Goal: Transaction & Acquisition: Purchase product/service

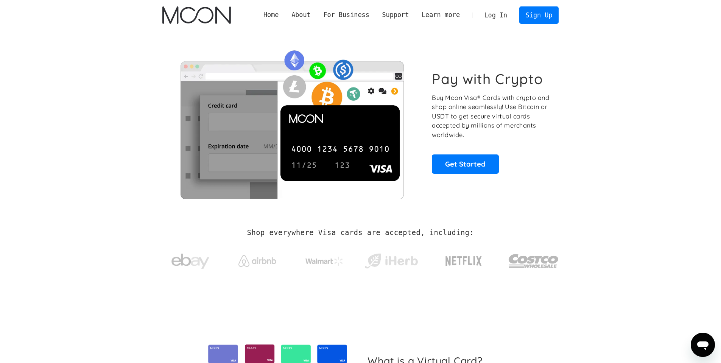
click at [505, 15] on link "Log In" at bounding box center [496, 15] width 36 height 17
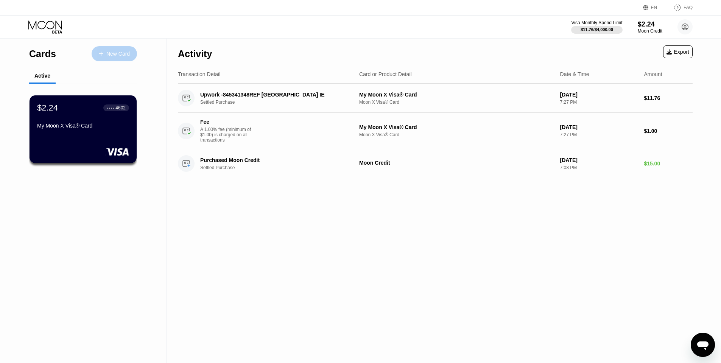
click at [114, 53] on div "New Card" at bounding box center [117, 54] width 23 height 6
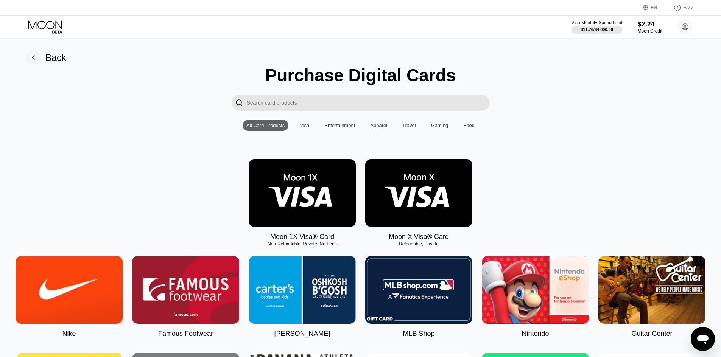
click at [471, 125] on div "Food" at bounding box center [468, 126] width 11 height 6
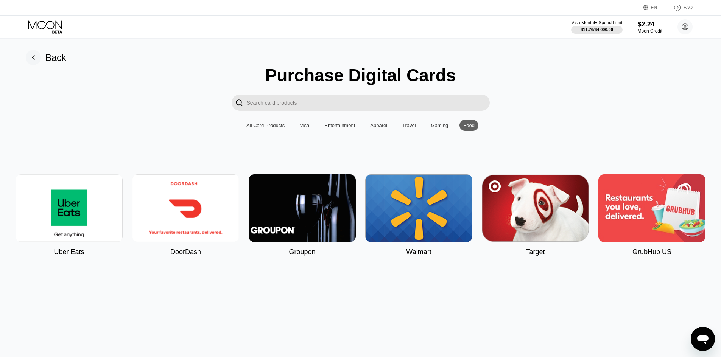
click at [262, 121] on div "All Card Products" at bounding box center [266, 125] width 46 height 11
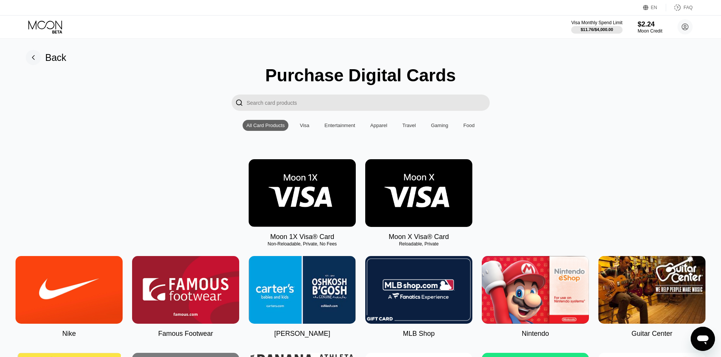
click at [62, 59] on div "Back" at bounding box center [55, 57] width 21 height 11
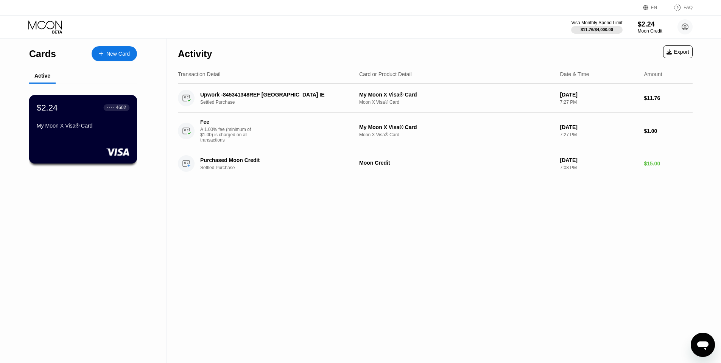
click at [79, 115] on div "$2.24 ● ● ● ● 4602 My Moon X Visa® Card" at bounding box center [83, 117] width 93 height 29
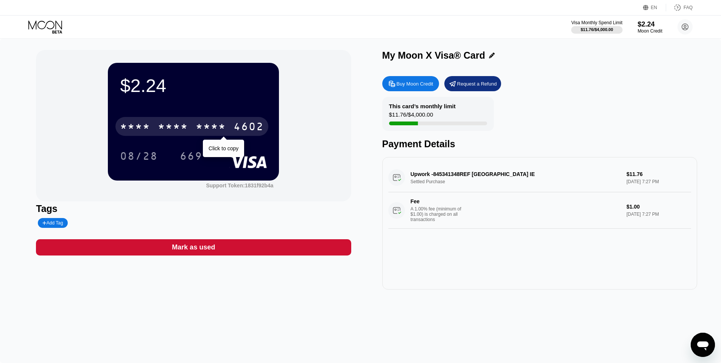
click at [207, 122] on div "* * * *" at bounding box center [211, 127] width 30 height 12
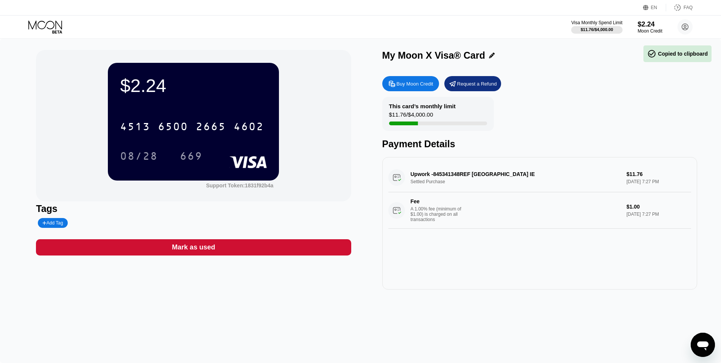
click at [408, 84] on div "Buy Moon Credit" at bounding box center [415, 84] width 37 height 6
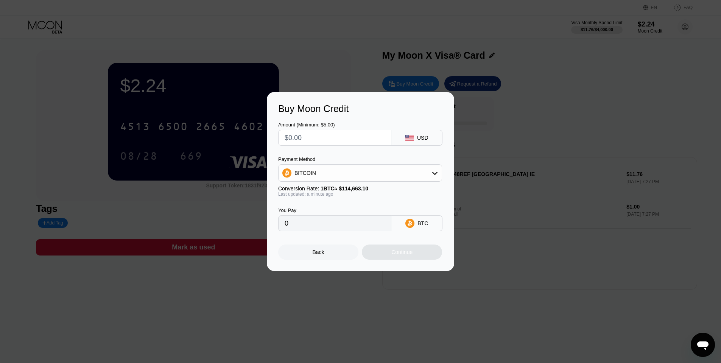
click at [423, 174] on div "BITCOIN" at bounding box center [360, 172] width 163 height 15
click at [295, 72] on div at bounding box center [363, 181] width 727 height 363
click at [322, 252] on div "Back" at bounding box center [319, 252] width 12 height 6
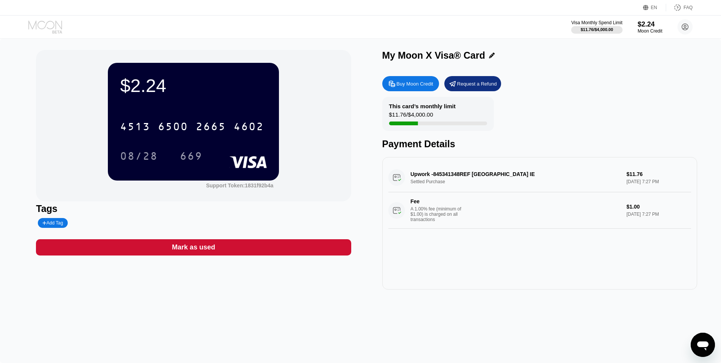
click at [50, 27] on icon at bounding box center [45, 26] width 35 height 13
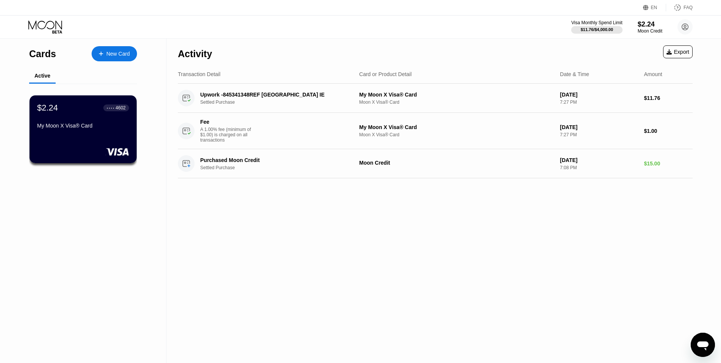
click at [123, 54] on div "New Card" at bounding box center [117, 54] width 23 height 6
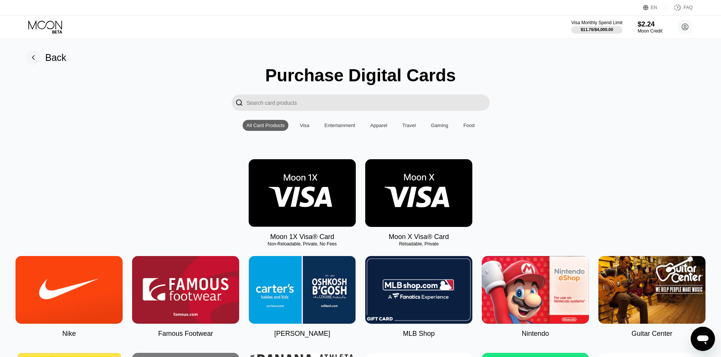
click at [435, 193] on img at bounding box center [418, 193] width 107 height 68
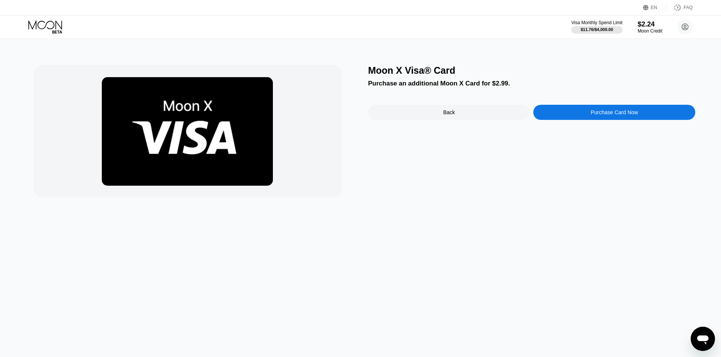
click at [571, 115] on div "Purchase Card Now" at bounding box center [614, 112] width 162 height 15
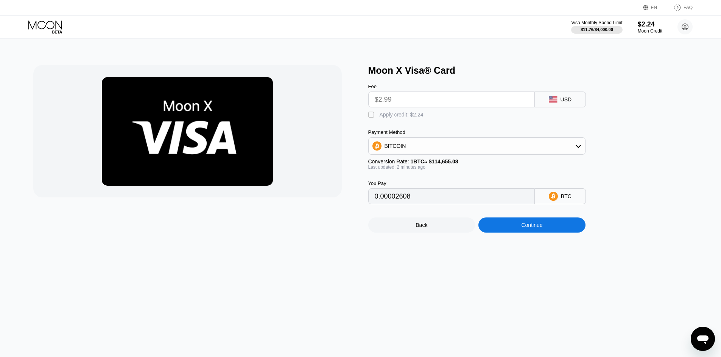
click at [459, 101] on input "$2.99" at bounding box center [452, 99] width 154 height 15
click at [439, 100] on input "$2.99" at bounding box center [452, 99] width 154 height 15
type input "0.00002609"
click at [418, 145] on div "BITCOIN" at bounding box center [477, 146] width 217 height 15
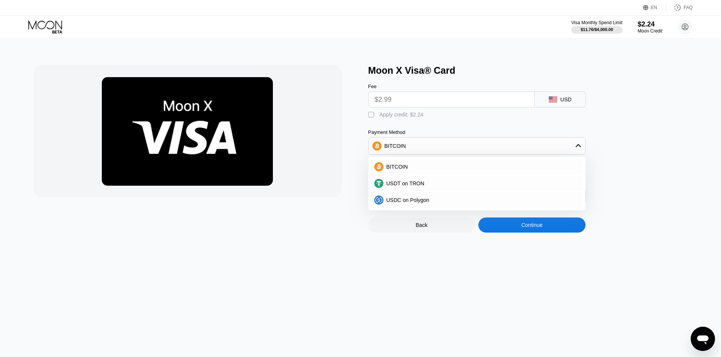
type input "0.00002610"
click at [416, 198] on span "USDC on Polygon" at bounding box center [407, 200] width 43 height 6
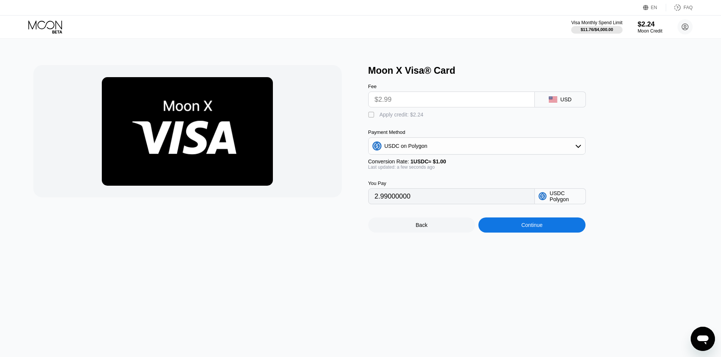
click at [407, 101] on input "$2.99" at bounding box center [452, 99] width 154 height 15
click at [407, 114] on div "Apply credit: $2.24" at bounding box center [402, 115] width 44 height 6
type input "0.75"
click at [421, 100] on input "$2.99" at bounding box center [452, 99] width 154 height 15
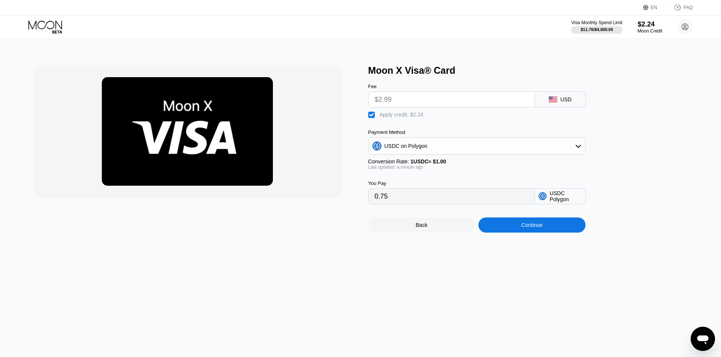
click at [421, 100] on input "$2.99" at bounding box center [452, 99] width 154 height 15
click at [408, 104] on input "$2.99" at bounding box center [452, 99] width 154 height 15
click at [531, 226] on div "Continue" at bounding box center [531, 225] width 21 height 6
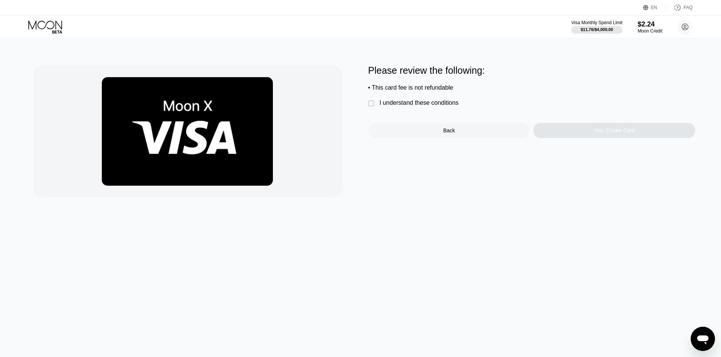
click at [452, 103] on div "I understand these conditions" at bounding box center [419, 103] width 79 height 7
click at [594, 135] on div "Yes, Create Card" at bounding box center [614, 130] width 162 height 15
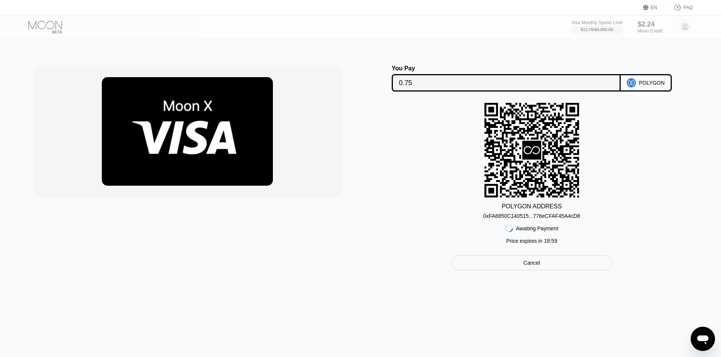
click at [458, 85] on input "0.75" at bounding box center [506, 82] width 215 height 15
click at [555, 212] on div "0xFA6850C140515...776eCFAF45A4cD8" at bounding box center [531, 214] width 97 height 9
click at [557, 218] on div "0xFA6850C140515...776eCFAF45A4cD8" at bounding box center [531, 216] width 97 height 6
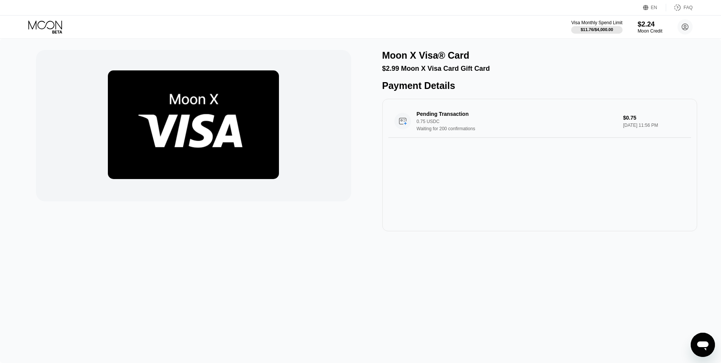
click at [470, 78] on div "Moon X Visa® Card $2.99 Moon X Visa Card Gift Card Payment Details Pending Tran…" at bounding box center [539, 140] width 315 height 181
click at [437, 117] on div "Pending Transaction" at bounding box center [510, 114] width 187 height 6
click at [252, 118] on img at bounding box center [193, 124] width 171 height 109
click at [463, 58] on div "Moon X Visa® Card" at bounding box center [425, 55] width 87 height 11
click at [648, 25] on div "$2.24" at bounding box center [649, 24] width 25 height 8
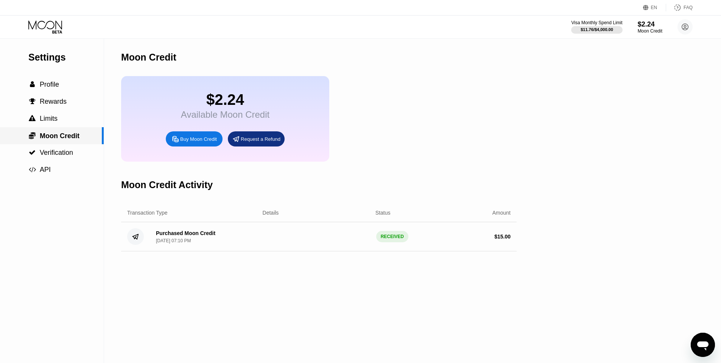
click at [69, 139] on span "Moon Credit" at bounding box center [60, 136] width 40 height 8
click at [61, 146] on div " Verification" at bounding box center [52, 152] width 104 height 17
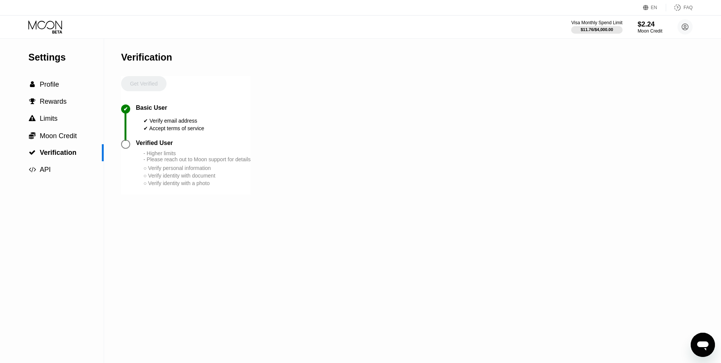
click at [47, 34] on div "Visa Monthly Spend Limit $11.76 / $4,000.00 $2.24 Moon Credit Penguin Pecker [E…" at bounding box center [360, 27] width 721 height 23
click at [51, 28] on icon at bounding box center [45, 24] width 34 height 9
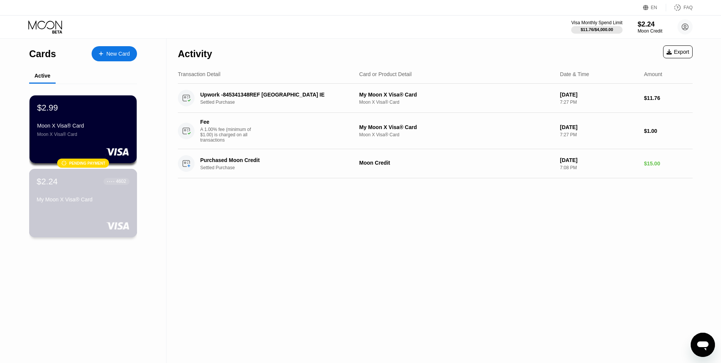
click at [83, 198] on div "My Moon X Visa® Card" at bounding box center [83, 199] width 93 height 6
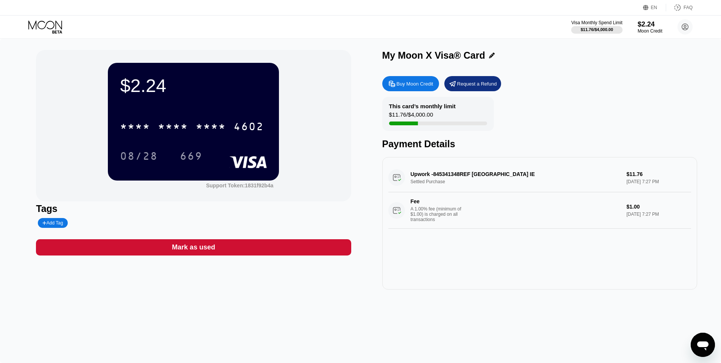
click at [516, 101] on div "This card’s monthly limit $11.76 / $4,000.00 Payment Details" at bounding box center [539, 123] width 315 height 53
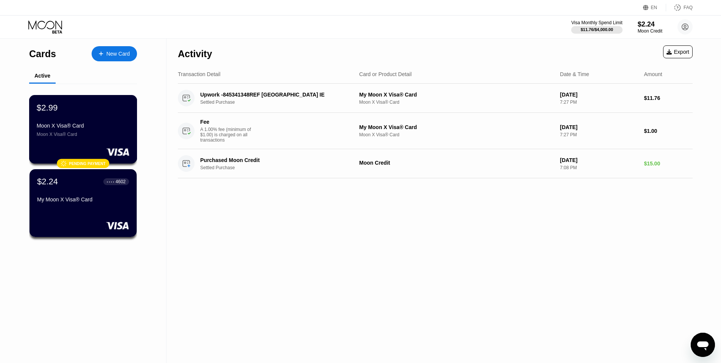
click at [109, 130] on div "Moon X Visa® Card Moon X Visa® Card" at bounding box center [83, 130] width 93 height 14
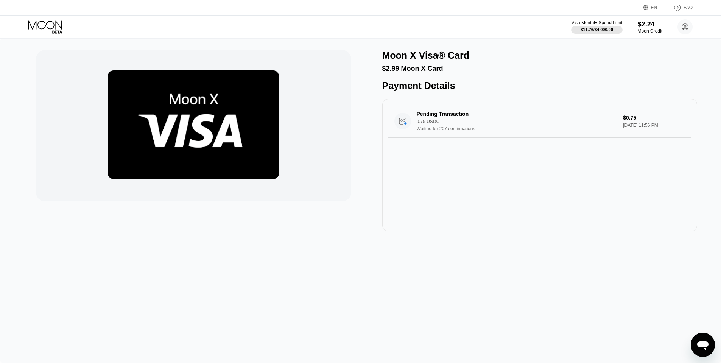
click at [439, 67] on div "$2.99 Moon X Card" at bounding box center [539, 69] width 315 height 8
click at [596, 56] on div "Moon X Visa® Card" at bounding box center [539, 55] width 315 height 11
click at [428, 117] on div "Pending Transaction" at bounding box center [510, 114] width 187 height 6
click at [508, 114] on div "Pending Transaction" at bounding box center [510, 114] width 187 height 6
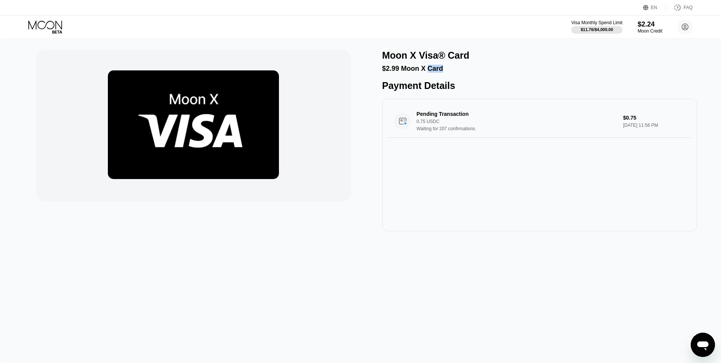
click at [48, 28] on icon at bounding box center [45, 26] width 35 height 13
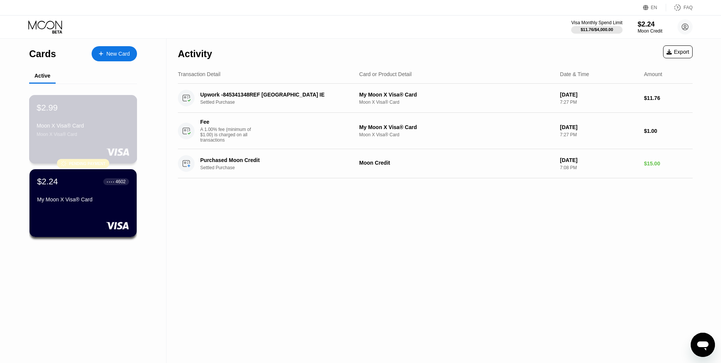
click at [71, 107] on div "$2.99" at bounding box center [83, 108] width 93 height 10
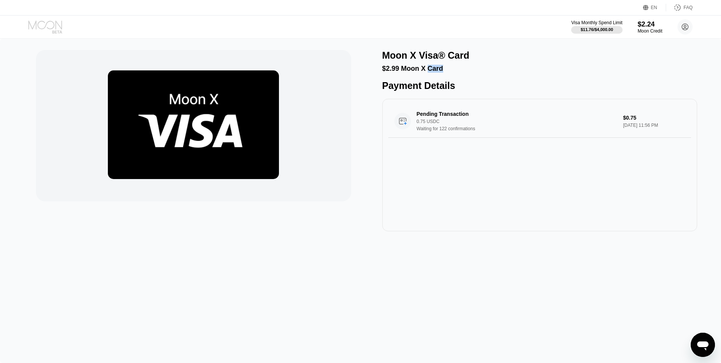
click at [58, 29] on icon at bounding box center [45, 26] width 35 height 13
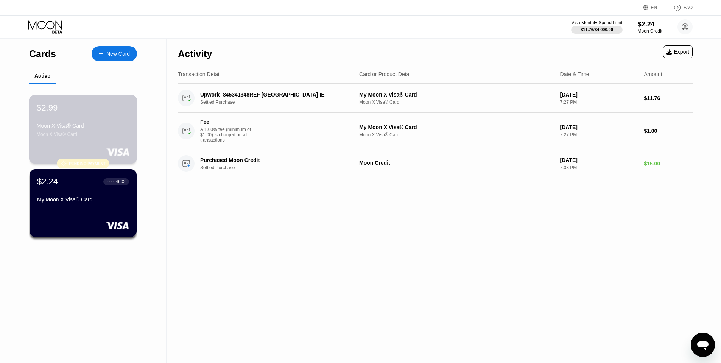
click at [106, 122] on div "$2.99 Moon X Visa® Card Moon X Visa® Card" at bounding box center [83, 120] width 93 height 34
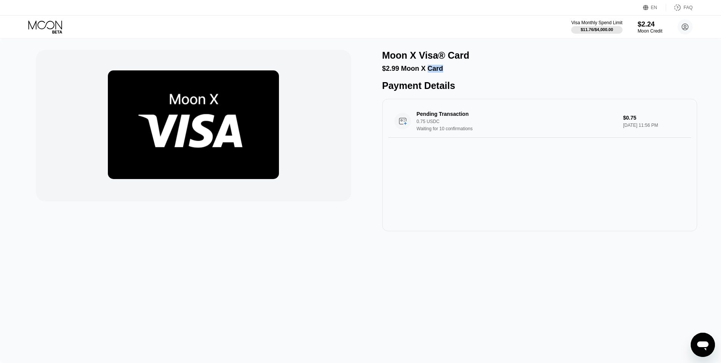
click at [54, 24] on icon at bounding box center [45, 24] width 34 height 9
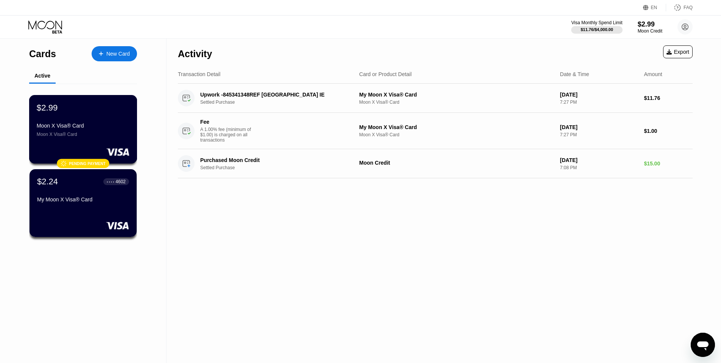
click at [101, 111] on div "$2.99" at bounding box center [83, 108] width 93 height 10
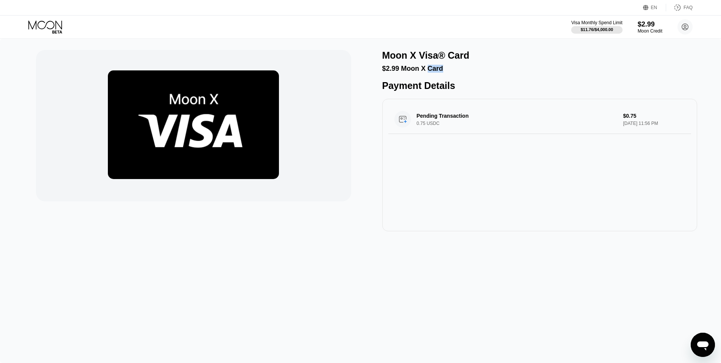
click at [34, 26] on icon at bounding box center [45, 24] width 34 height 9
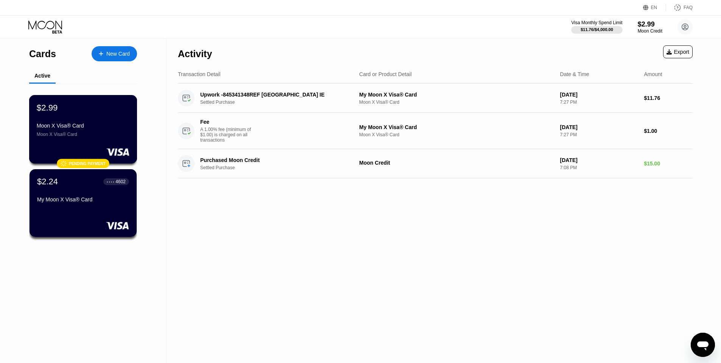
click at [83, 166] on div " Pending payment" at bounding box center [83, 163] width 53 height 9
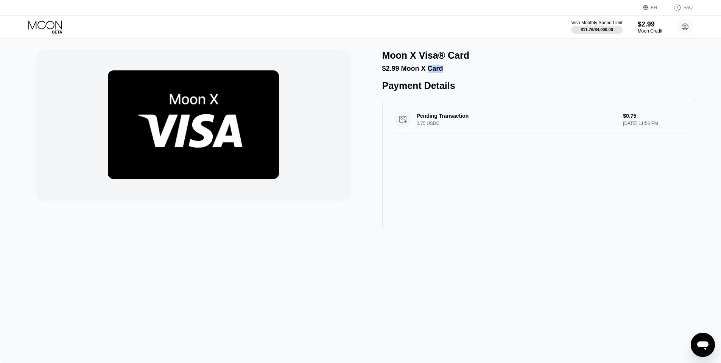
click at [55, 26] on icon at bounding box center [45, 24] width 34 height 9
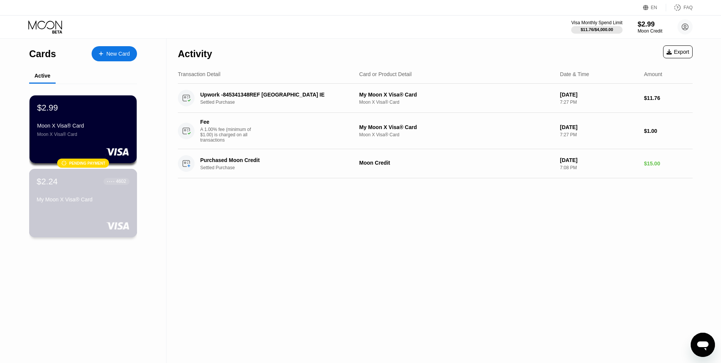
click at [88, 195] on div "$2.24 ● ● ● ● 4602 My Moon X Visa® Card" at bounding box center [83, 190] width 93 height 29
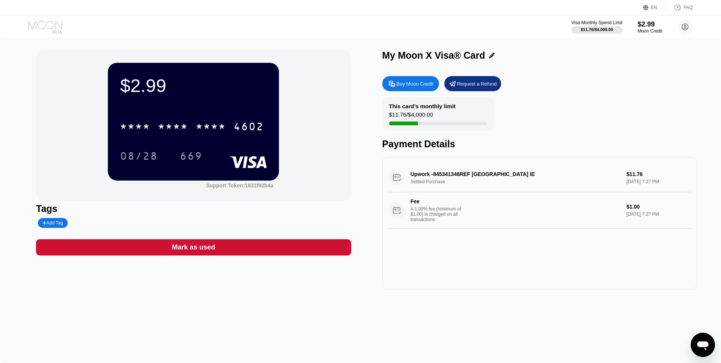
click at [42, 27] on icon at bounding box center [45, 26] width 35 height 13
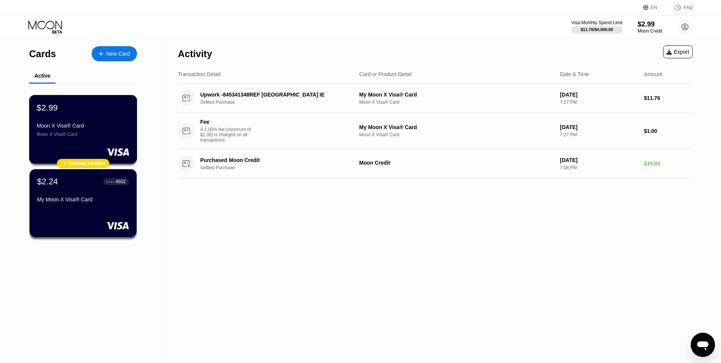
click at [58, 111] on div "$2.99" at bounding box center [47, 108] width 21 height 10
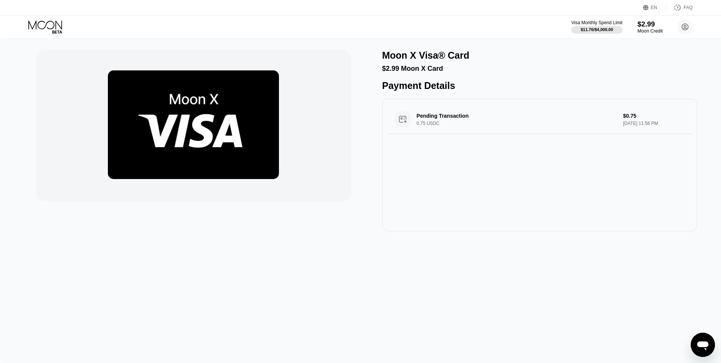
click at [646, 27] on div "$2.99" at bounding box center [649, 24] width 25 height 8
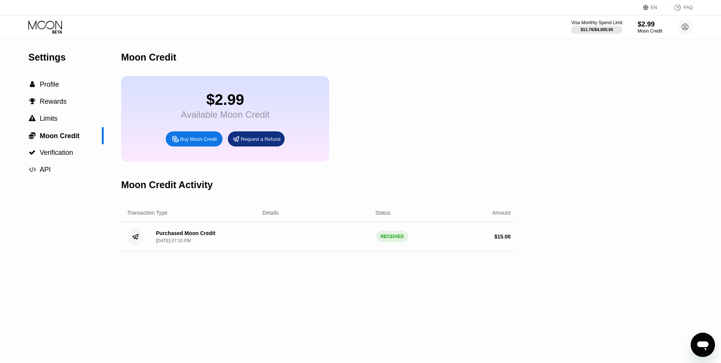
click at [202, 145] on div "Buy Moon Credit" at bounding box center [194, 138] width 57 height 15
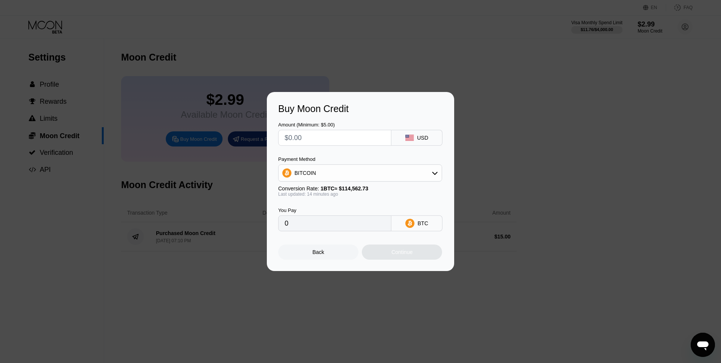
click at [358, 176] on div "BITCOIN" at bounding box center [360, 172] width 163 height 15
click at [331, 226] on span "USDC on Polygon" at bounding box center [317, 227] width 43 height 6
click at [315, 234] on div "Back Continue" at bounding box center [360, 245] width 165 height 28
click at [316, 220] on input "0" at bounding box center [335, 223] width 100 height 15
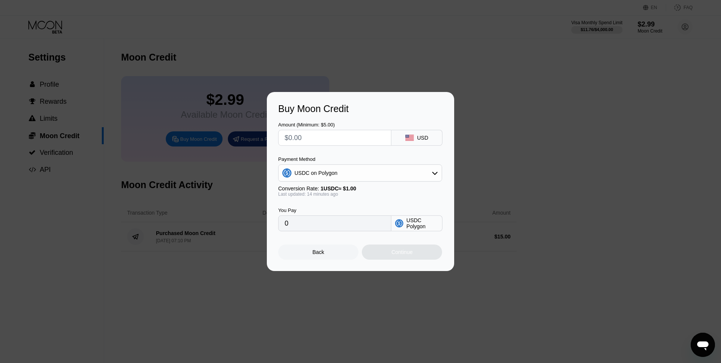
click at [315, 143] on input "text" at bounding box center [335, 137] width 100 height 15
type input "$1"
type input "1.00000000"
type input "$19"
type input "19.00000000"
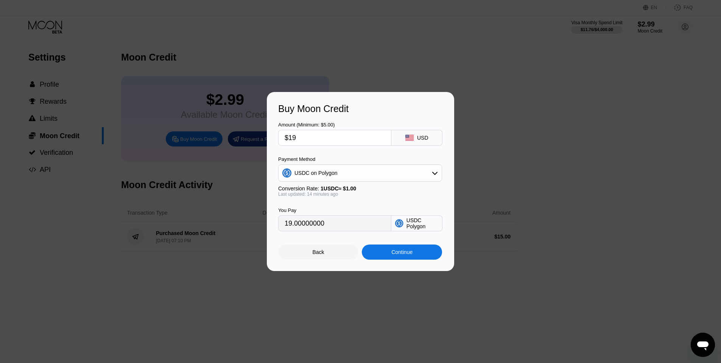
type input "$190"
type input "190.00000000"
type input "$190"
click at [395, 254] on div "Continue" at bounding box center [401, 252] width 21 height 6
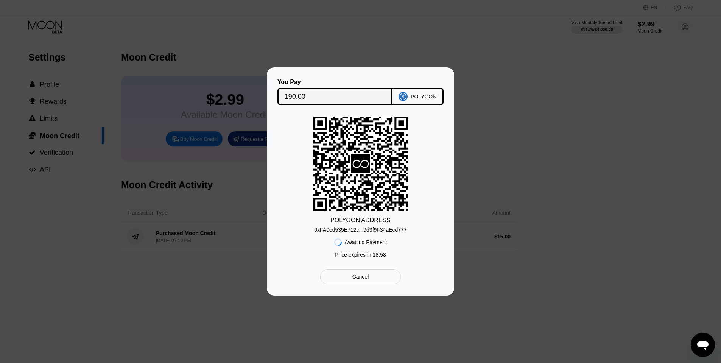
click at [377, 230] on div "0xFA0ed535E712c...9d3f9F34aEcd777" at bounding box center [360, 230] width 92 height 6
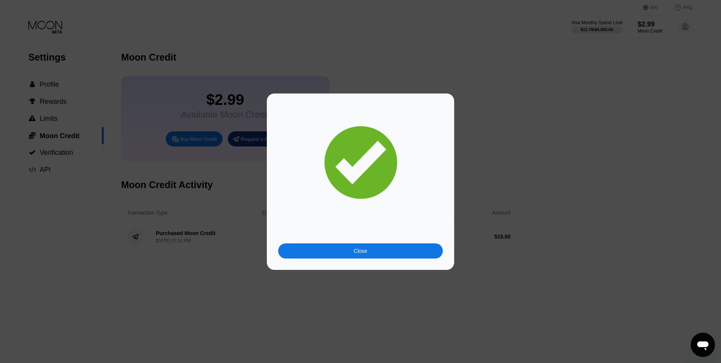
click at [376, 252] on div "Close" at bounding box center [360, 250] width 165 height 15
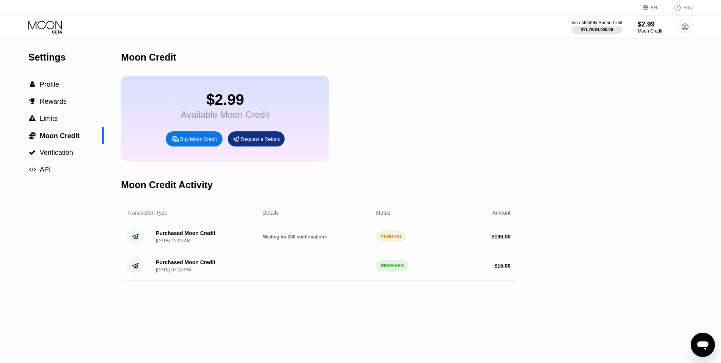
drag, startPoint x: 210, startPoint y: 232, endPoint x: 283, endPoint y: 241, distance: 73.2
click at [210, 232] on div "Purchased Moon Credit" at bounding box center [185, 233] width 59 height 6
click at [334, 247] on div "Purchased Moon Credit Sep 22, 2025, 12:09 AM Waiting for 200 confirmations PEND…" at bounding box center [319, 236] width 396 height 29
click at [389, 236] on div "PENDING" at bounding box center [391, 236] width 30 height 11
click at [50, 117] on span "Limits" at bounding box center [49, 119] width 18 height 8
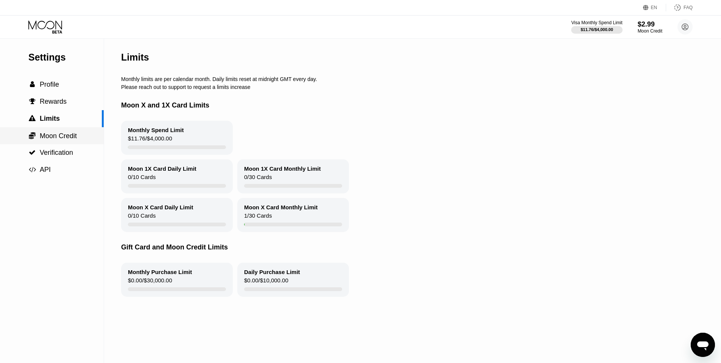
click at [60, 133] on span "Moon Credit" at bounding box center [58, 136] width 37 height 8
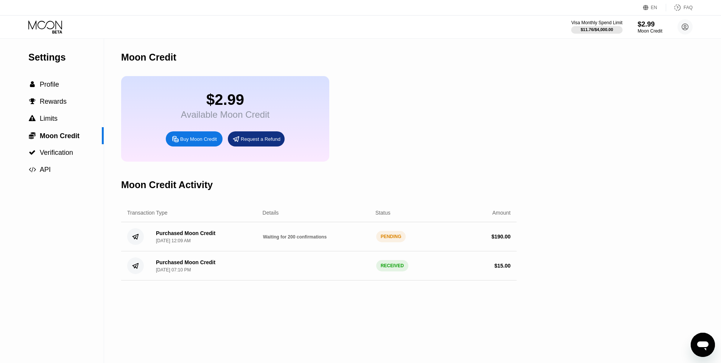
click at [262, 231] on div "Purchased Moon Credit Sep 22, 2025, 12:09 AM Waiting for 200 confirmations PEND…" at bounding box center [319, 236] width 396 height 29
click at [374, 236] on div "Purchased Moon Credit Sep 22, 2025, 12:09 AM Waiting for 200 confirmations PEND…" at bounding box center [319, 236] width 396 height 29
click at [50, 93] on div " Profile" at bounding box center [52, 84] width 104 height 17
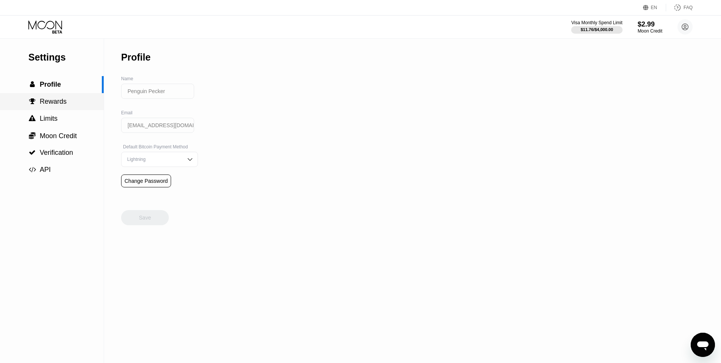
click at [59, 103] on span "Rewards" at bounding box center [53, 102] width 27 height 8
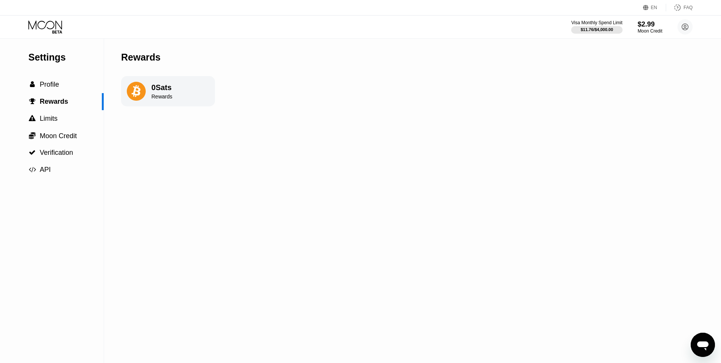
click at [48, 27] on icon at bounding box center [45, 26] width 35 height 13
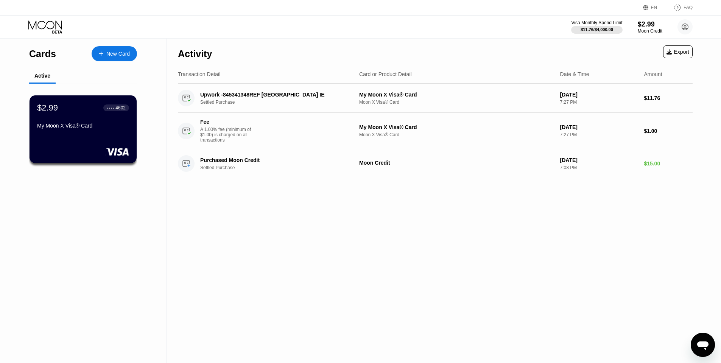
click at [116, 76] on div "Active" at bounding box center [83, 76] width 108 height 15
click at [50, 81] on div "Active" at bounding box center [42, 76] width 26 height 15
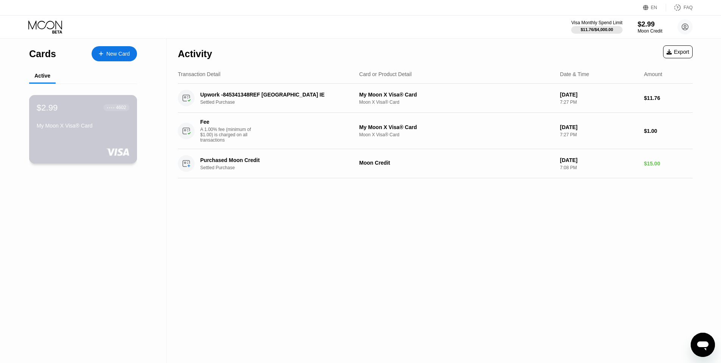
click at [120, 139] on div "$2.99 ● ● ● ● 4602 My Moon X Visa® Card" at bounding box center [83, 129] width 108 height 69
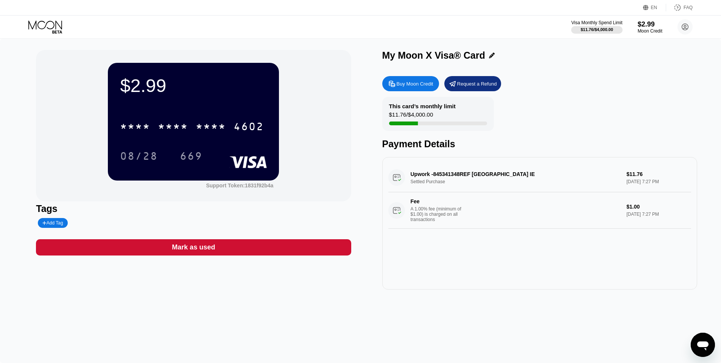
click at [49, 24] on icon at bounding box center [45, 26] width 35 height 13
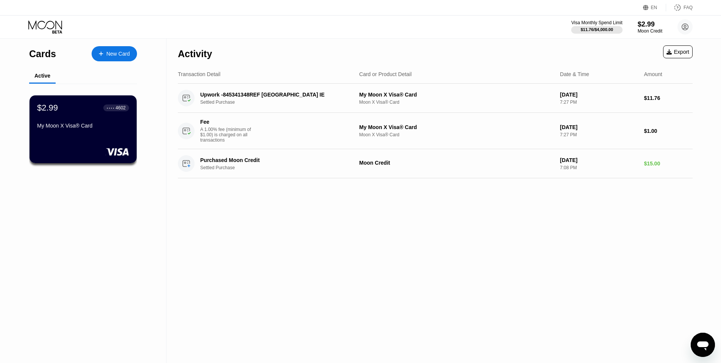
click at [51, 22] on icon at bounding box center [45, 26] width 35 height 13
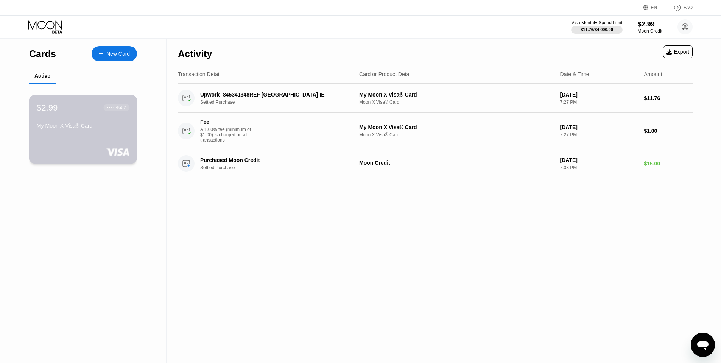
click at [92, 110] on div "$2.99 ● ● ● ● 4602" at bounding box center [83, 108] width 93 height 10
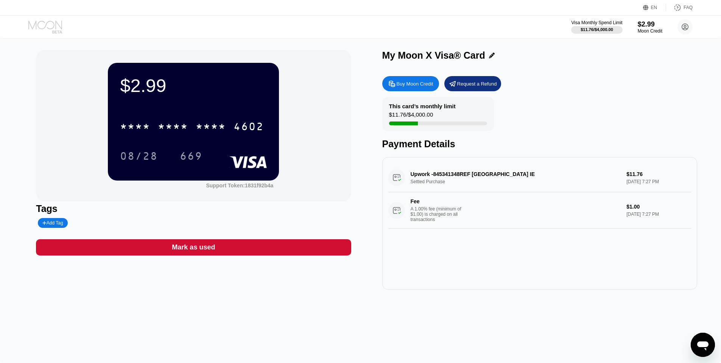
click at [50, 30] on icon at bounding box center [45, 26] width 35 height 13
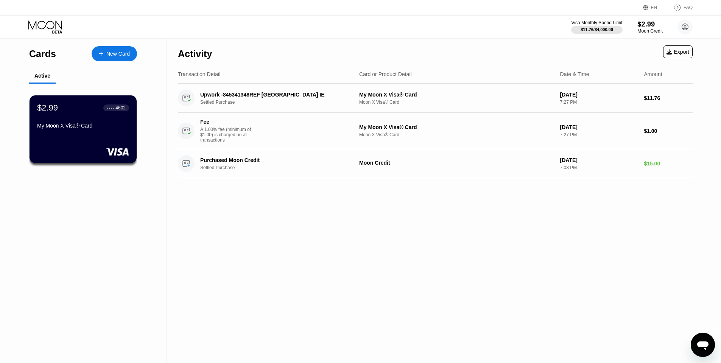
click at [639, 21] on div "$2.99" at bounding box center [649, 24] width 25 height 8
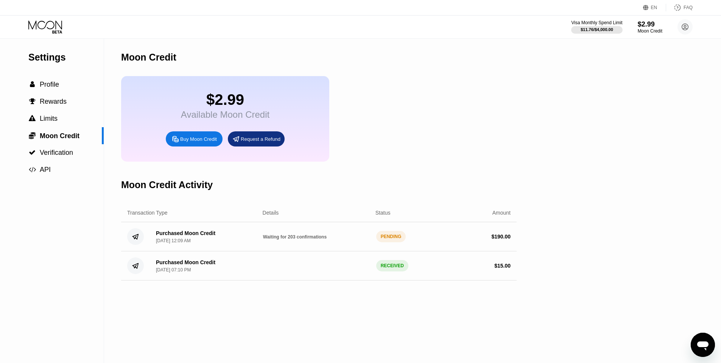
click at [235, 236] on div "Purchased Moon Credit [DATE] 12:09 AM" at bounding box center [203, 236] width 107 height 13
click at [53, 84] on span "Profile" at bounding box center [49, 85] width 19 height 8
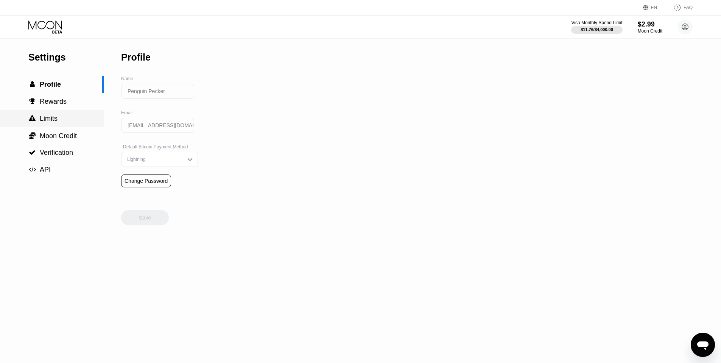
click at [65, 114] on div " Limits" at bounding box center [52, 118] width 104 height 17
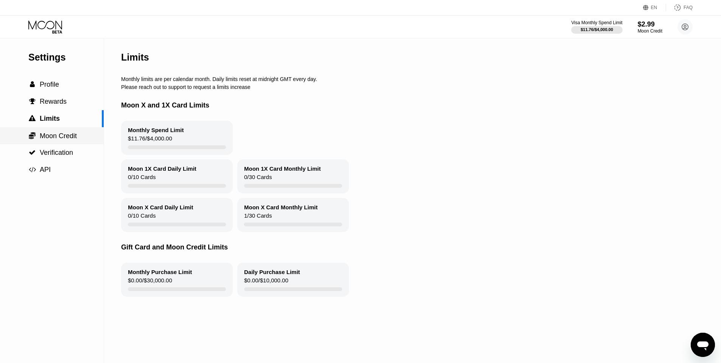
click at [61, 143] on div " Moon Credit" at bounding box center [52, 135] width 104 height 17
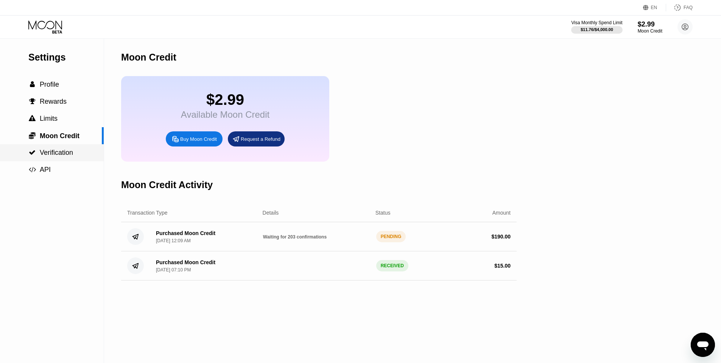
click at [70, 153] on span "Verification" at bounding box center [56, 153] width 33 height 8
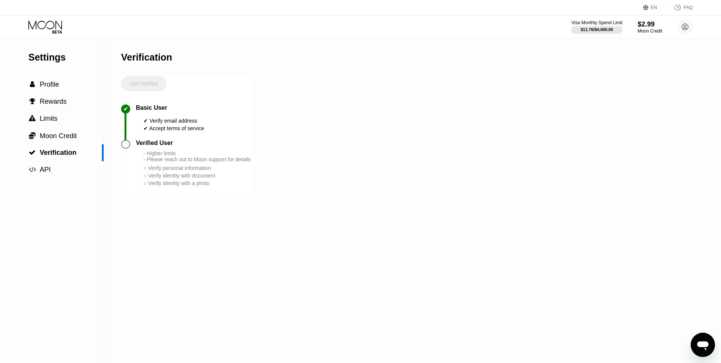
click at [45, 26] on icon at bounding box center [45, 26] width 35 height 13
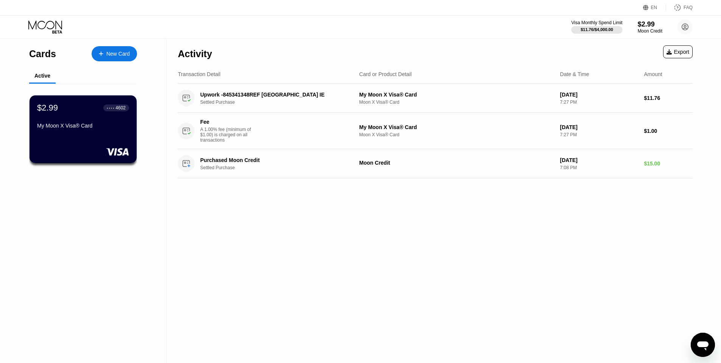
click at [77, 93] on div "$2.99 ● ● ● ● 4602 My Moon X Visa® Card" at bounding box center [82, 131] width 131 height 95
click at [54, 30] on icon at bounding box center [45, 26] width 35 height 13
click at [54, 75] on div "Active" at bounding box center [42, 76] width 26 height 15
click at [54, 49] on div "Cards" at bounding box center [42, 53] width 27 height 11
click at [53, 24] on icon at bounding box center [45, 26] width 35 height 13
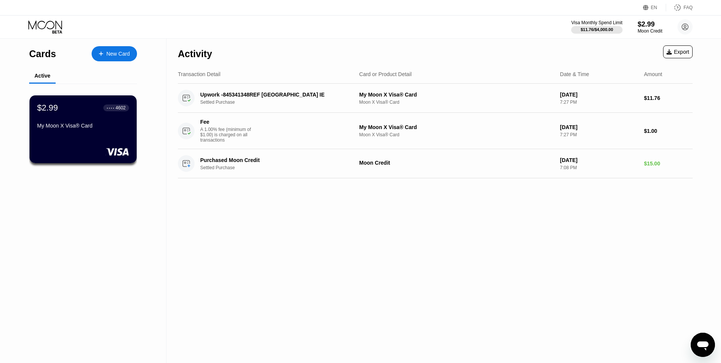
click at [53, 24] on icon at bounding box center [45, 26] width 35 height 13
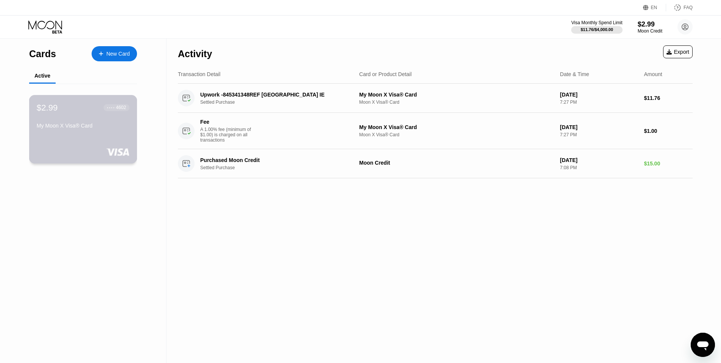
click at [72, 142] on div "$2.99 ● ● ● ● 4602 My Moon X Visa® Card" at bounding box center [83, 129] width 108 height 69
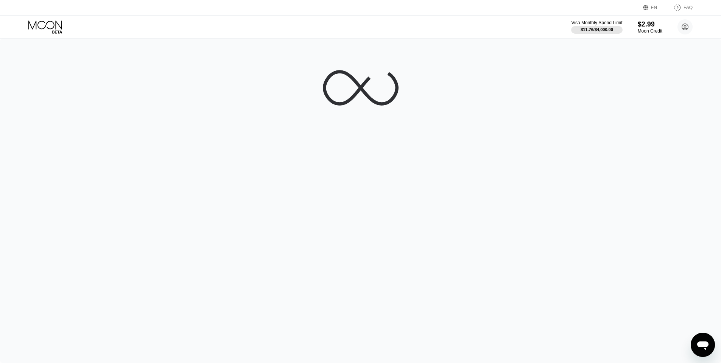
click at [635, 26] on div "Visa Monthly Spend Limit $11.76 / $4,000.00 $2.99 Moon Credit Penguin Pecker pe…" at bounding box center [631, 26] width 121 height 15
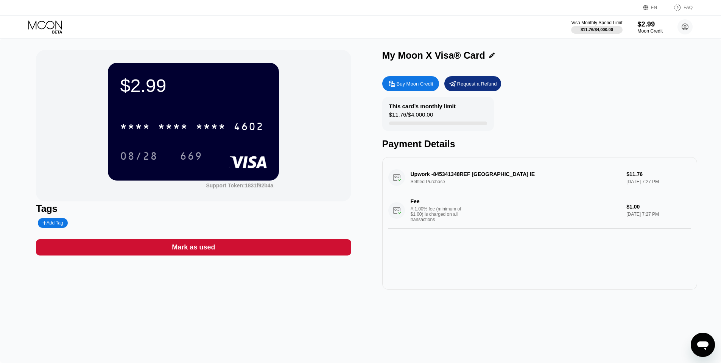
click at [651, 26] on div "$2.99" at bounding box center [649, 24] width 25 height 8
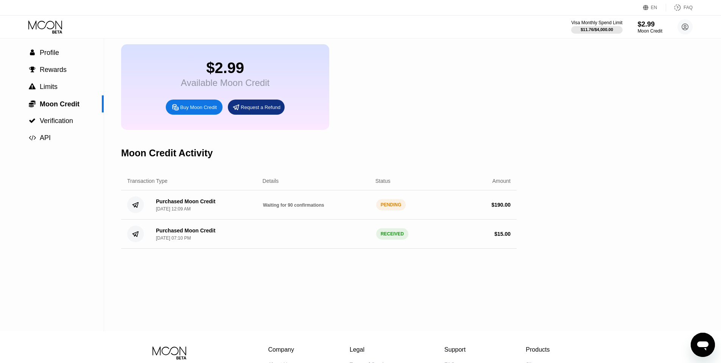
scroll to position [29, 0]
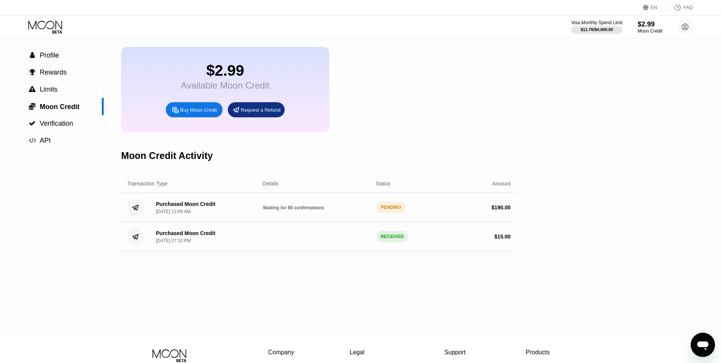
click at [60, 29] on icon at bounding box center [45, 26] width 35 height 13
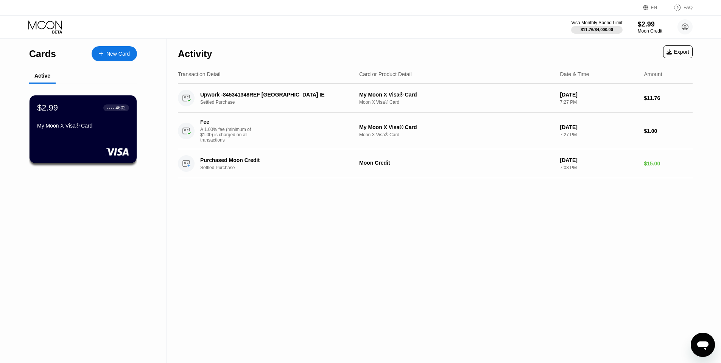
click at [125, 59] on div "New Card" at bounding box center [114, 53] width 45 height 15
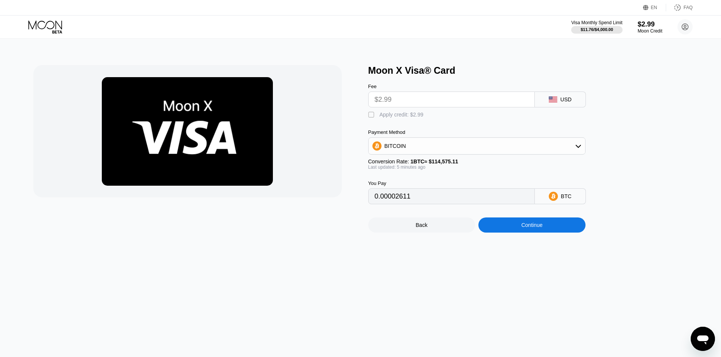
click at [400, 117] on div "Apply credit: $2.99" at bounding box center [402, 115] width 44 height 6
type input "0"
click at [556, 148] on div "BITCOIN" at bounding box center [477, 146] width 217 height 15
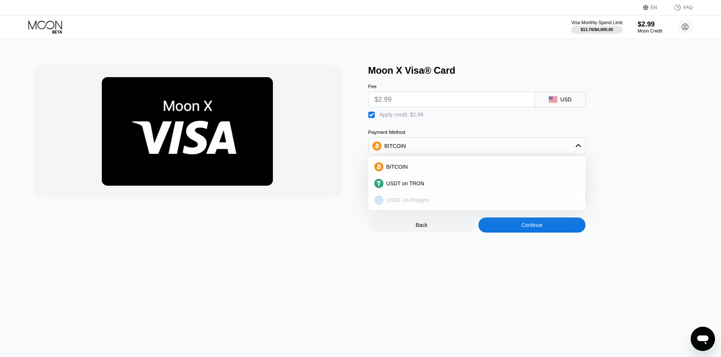
click at [534, 200] on div "USDC on Polygon" at bounding box center [481, 200] width 196 height 6
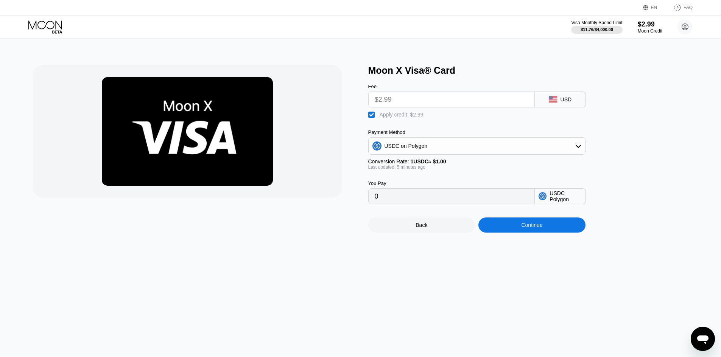
click at [547, 221] on div "Continue" at bounding box center [531, 225] width 107 height 15
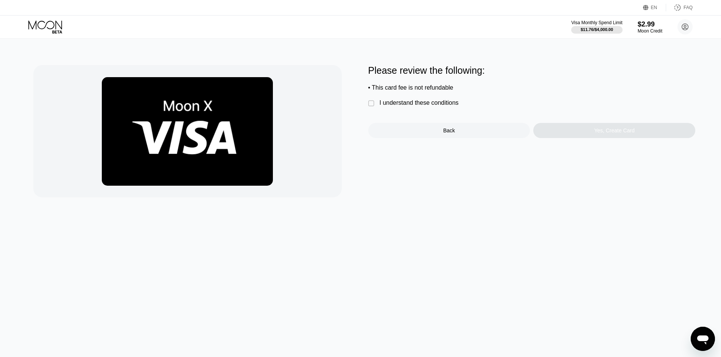
click at [438, 106] on div "I understand these conditions" at bounding box center [419, 103] width 79 height 7
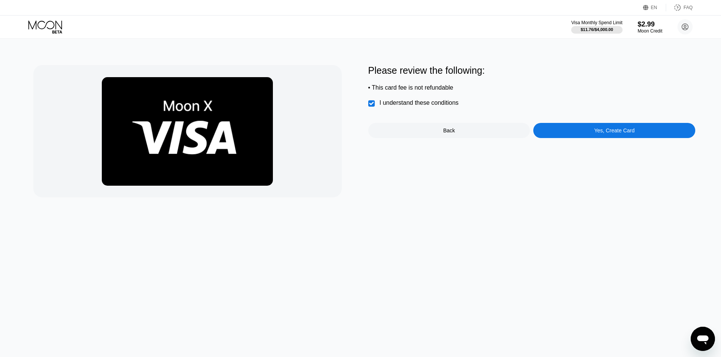
click at [583, 132] on div "Yes, Create Card" at bounding box center [614, 130] width 162 height 15
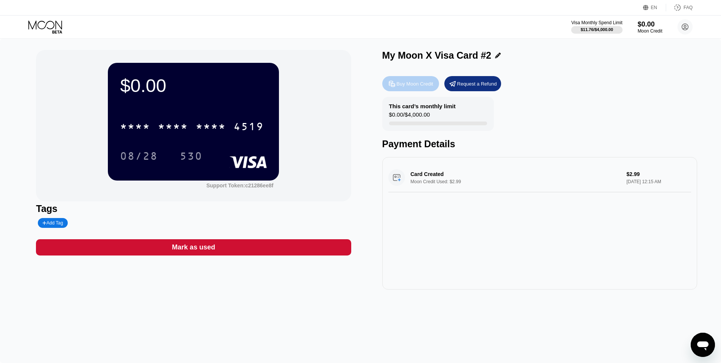
click at [419, 83] on div "Buy Moon Credit" at bounding box center [415, 84] width 37 height 6
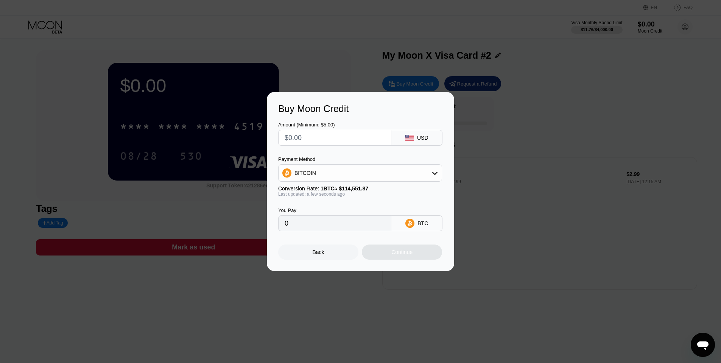
click at [358, 53] on div at bounding box center [363, 181] width 727 height 363
click at [343, 39] on div at bounding box center [363, 181] width 727 height 363
click at [311, 255] on div "Back" at bounding box center [318, 252] width 80 height 15
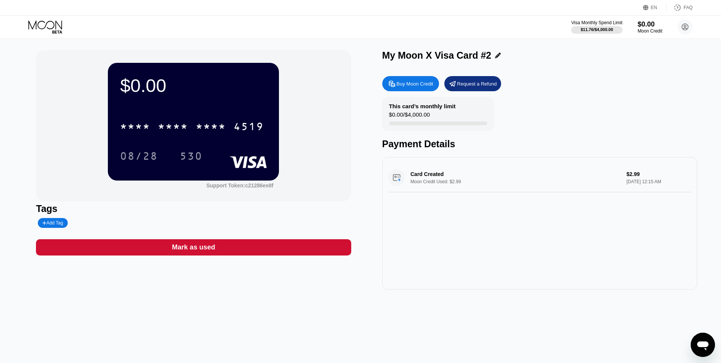
click at [54, 22] on icon at bounding box center [45, 26] width 35 height 13
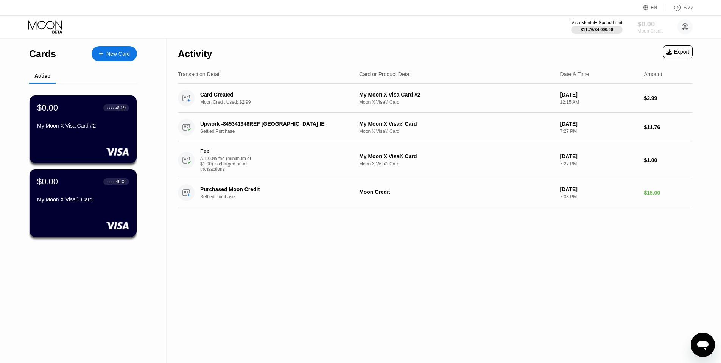
click at [637, 30] on div "Moon Credit" at bounding box center [649, 30] width 25 height 5
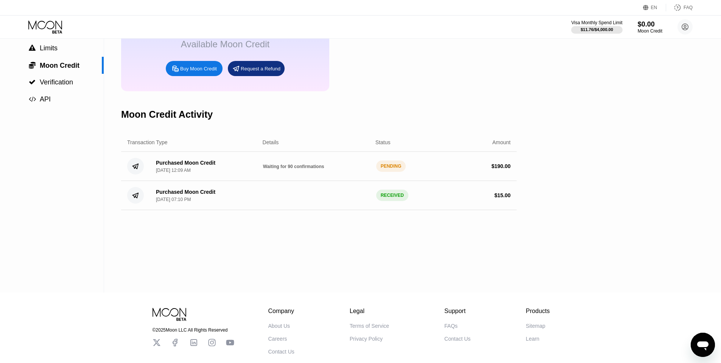
scroll to position [71, 0]
click at [317, 176] on div "Purchased Moon Credit Sep 22, 2025, 12:09 AM Waiting for 90 confirmations PENDI…" at bounding box center [319, 165] width 396 height 29
click at [65, 55] on div " Limits" at bounding box center [52, 47] width 104 height 17
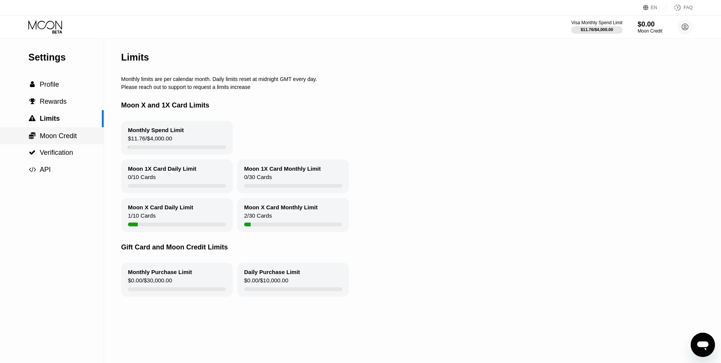
click at [84, 134] on div " Moon Credit" at bounding box center [52, 136] width 104 height 8
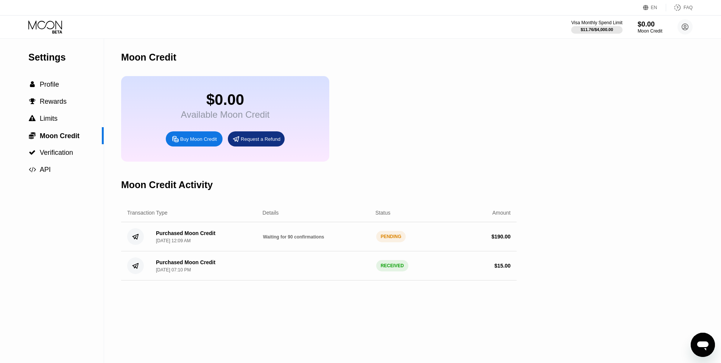
click at [238, 235] on div "Purchased Moon Credit [DATE] 12:09 AM" at bounding box center [203, 236] width 107 height 13
click at [441, 236] on div "$ 190.00" at bounding box center [456, 237] width 107 height 6
click at [49, 85] on span "Profile" at bounding box center [49, 85] width 19 height 8
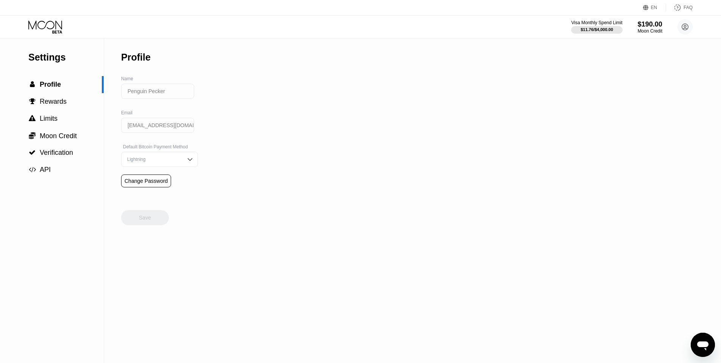
click at [49, 27] on icon at bounding box center [45, 26] width 35 height 13
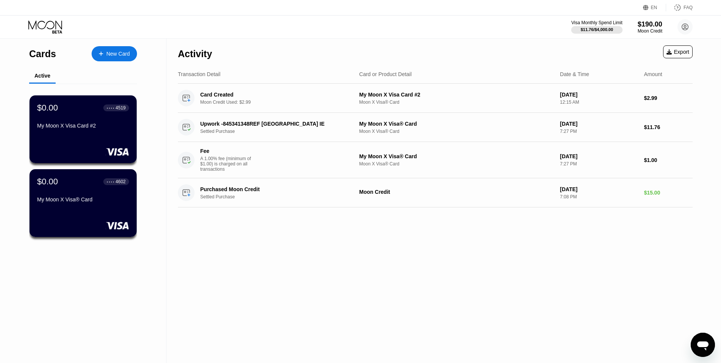
click at [101, 123] on div "My Moon X Visa Card #2" at bounding box center [83, 126] width 92 height 6
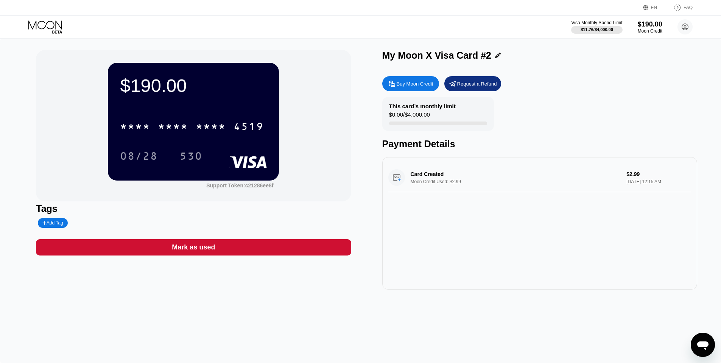
click at [430, 86] on div "Buy Moon Credit" at bounding box center [415, 84] width 37 height 6
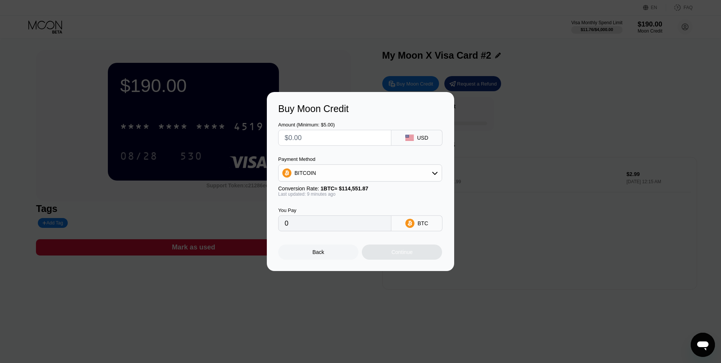
click at [376, 173] on div "BITCOIN" at bounding box center [360, 172] width 163 height 15
click at [330, 227] on span "USDC on Polygon" at bounding box center [317, 227] width 43 height 6
click at [518, 136] on div "Buy Moon Credit Amount (Minimum: $5.00) USD Payment Method USDC on Polygon Conv…" at bounding box center [360, 181] width 721 height 179
click at [523, 108] on div "Buy Moon Credit Amount (Minimum: $5.00) USD Payment Method USDC on Polygon Conv…" at bounding box center [360, 181] width 721 height 179
click at [316, 255] on div "Back" at bounding box center [318, 252] width 80 height 15
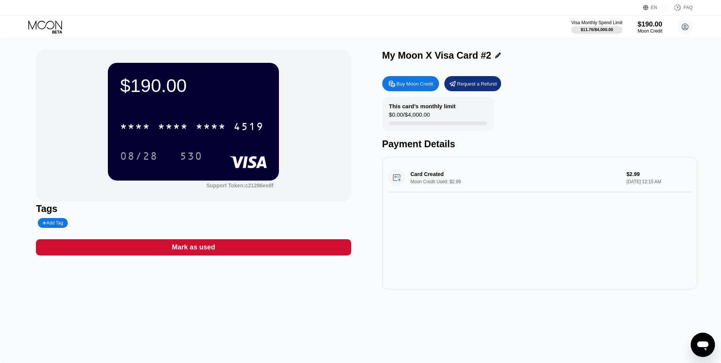
click at [463, 128] on div "This card’s monthly limit $0.00 / $4,000.00" at bounding box center [438, 114] width 112 height 34
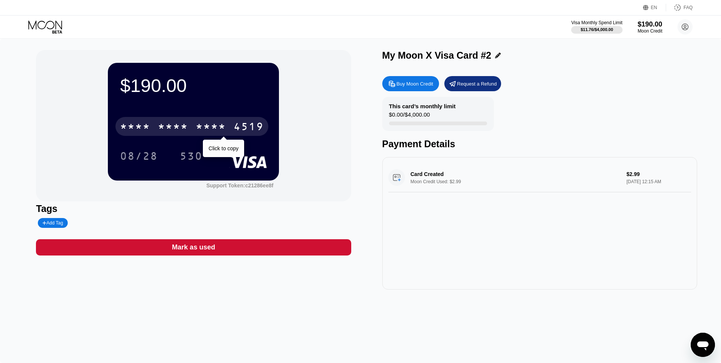
click at [221, 127] on div "* * * *" at bounding box center [211, 127] width 30 height 12
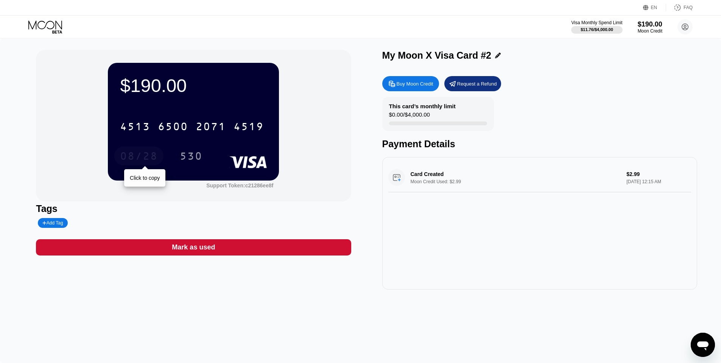
click at [153, 157] on div "08/28" at bounding box center [139, 157] width 38 height 12
click at [54, 22] on icon at bounding box center [45, 26] width 35 height 13
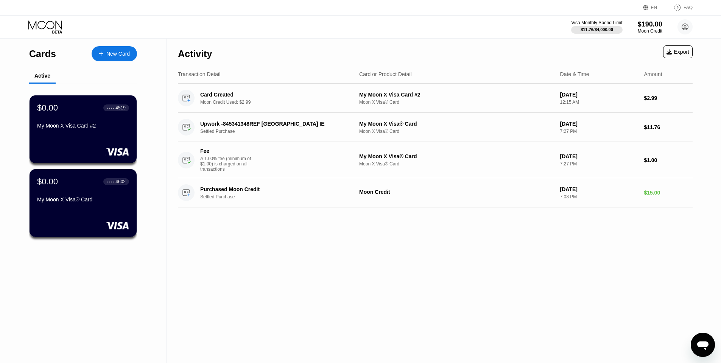
click at [261, 61] on div "Activity Export" at bounding box center [435, 52] width 515 height 26
click at [69, 132] on div "My Moon X Visa Card #2" at bounding box center [83, 127] width 93 height 9
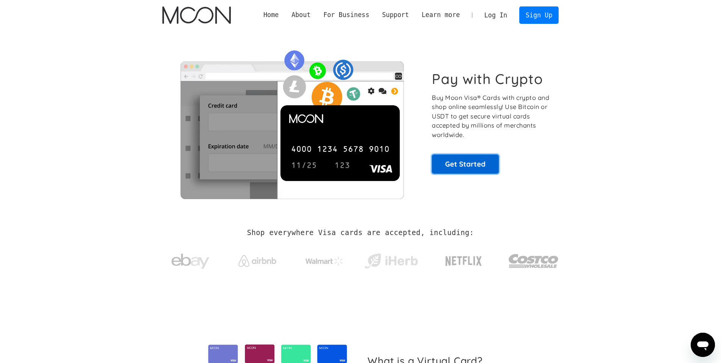
click at [474, 163] on link "Get Started" at bounding box center [465, 163] width 67 height 19
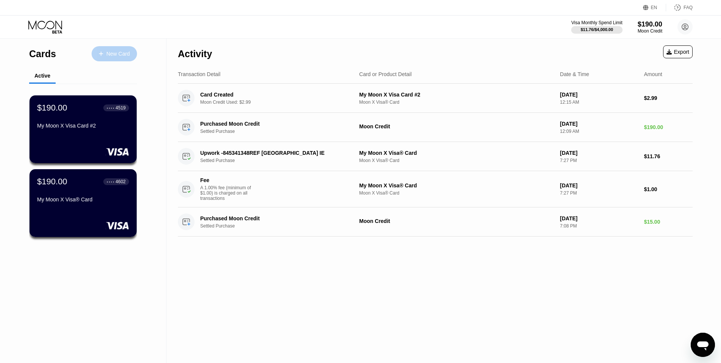
click at [117, 53] on div "New Card" at bounding box center [117, 54] width 23 height 6
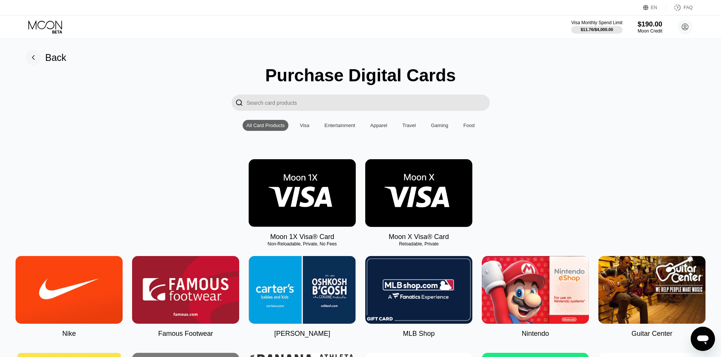
click at [424, 193] on img at bounding box center [418, 193] width 107 height 68
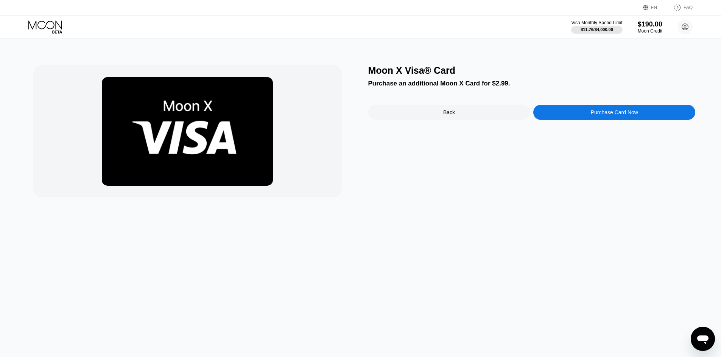
click at [573, 114] on div "Purchase Card Now" at bounding box center [614, 112] width 162 height 15
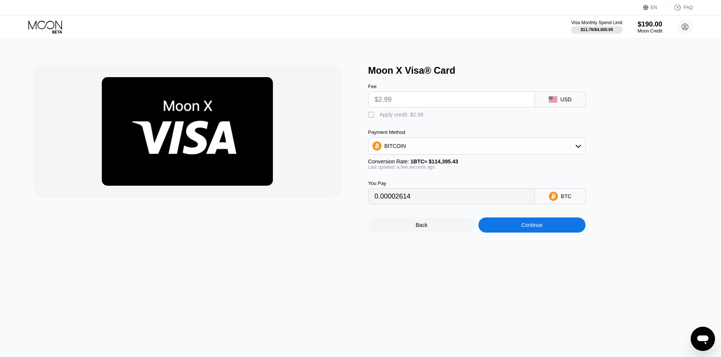
click at [388, 115] on div "Apply credit: $2.99" at bounding box center [402, 115] width 44 height 6
type input "0"
click at [528, 228] on div "Continue" at bounding box center [531, 225] width 21 height 6
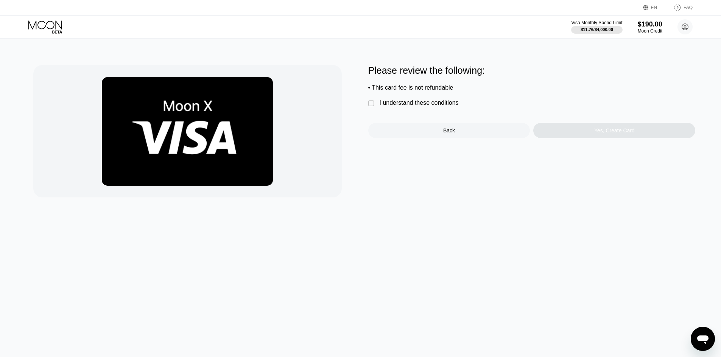
click at [421, 106] on div "I understand these conditions" at bounding box center [419, 103] width 79 height 7
click at [577, 131] on div "Yes, Create Card" at bounding box center [614, 130] width 162 height 15
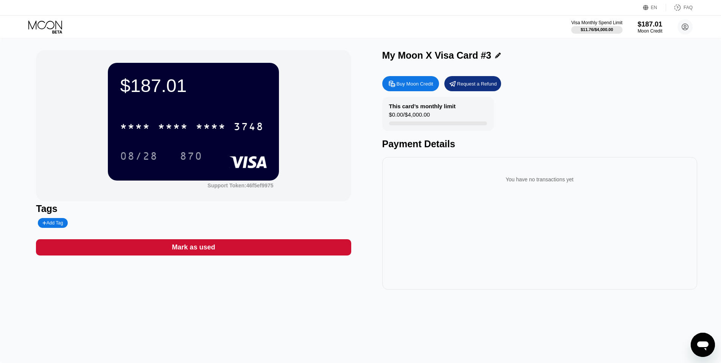
click at [434, 69] on div "My Moon X Visa Card #3 Buy Moon Credit Request a Refund This card’s monthly lim…" at bounding box center [539, 170] width 315 height 240
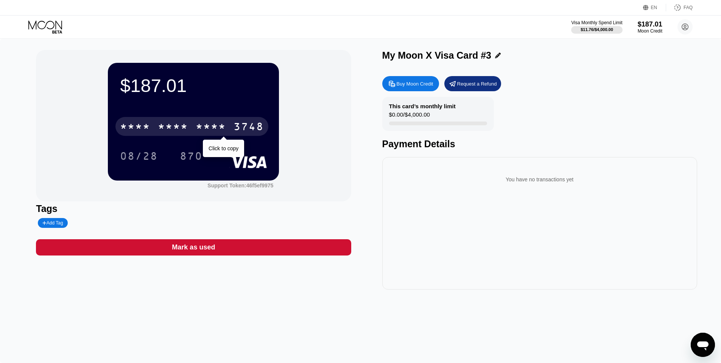
click at [185, 127] on div "* * * *" at bounding box center [173, 127] width 30 height 12
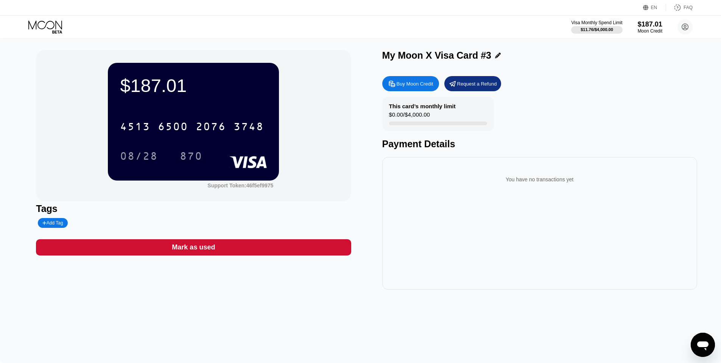
click at [188, 95] on div "$187.01" at bounding box center [193, 85] width 147 height 21
click at [180, 82] on div "$187.01" at bounding box center [193, 85] width 147 height 21
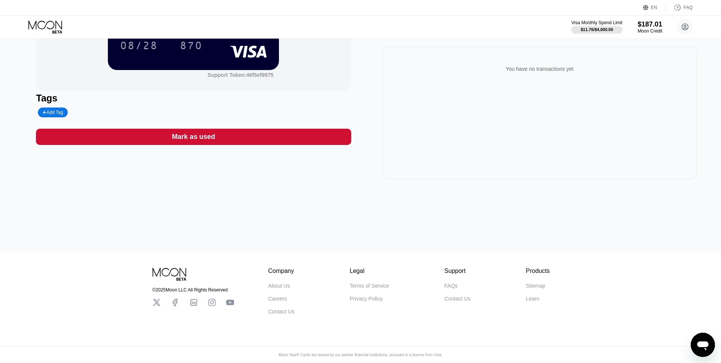
scroll to position [112, 0]
click at [699, 345] on icon "Open messaging window" at bounding box center [702, 345] width 11 height 9
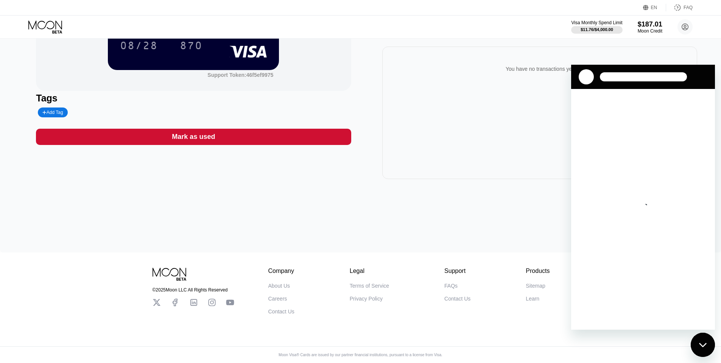
scroll to position [0, 0]
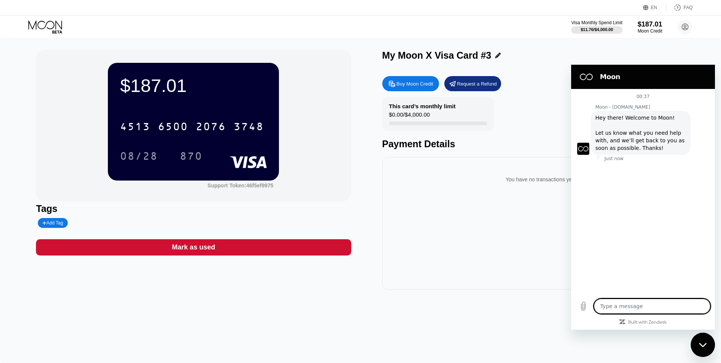
type textarea "x"
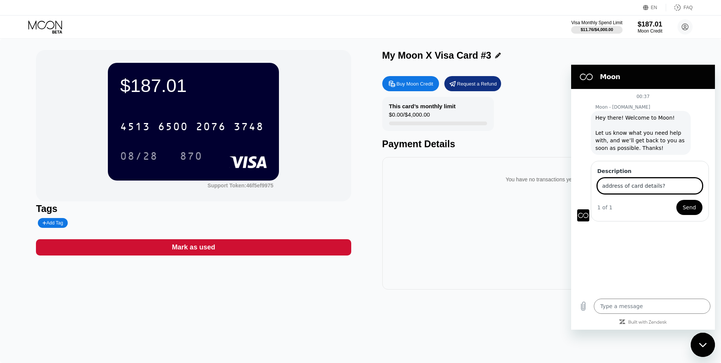
type input "address of card details?"
click at [676, 200] on button "Send" at bounding box center [689, 207] width 26 height 15
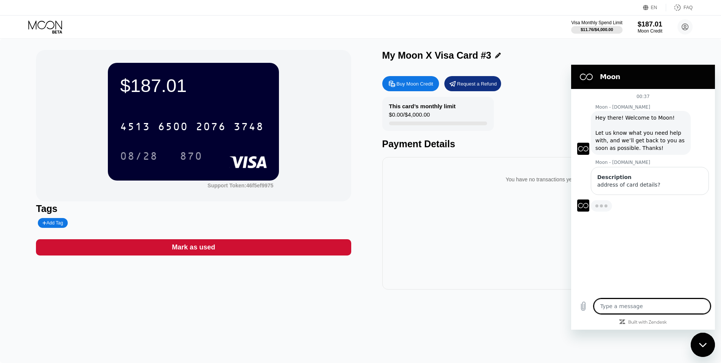
type textarea "x"
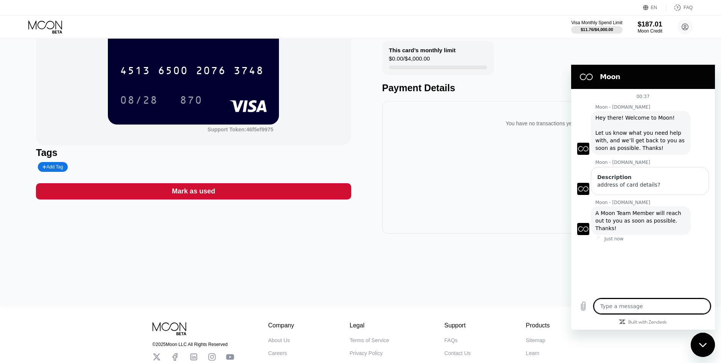
scroll to position [112, 0]
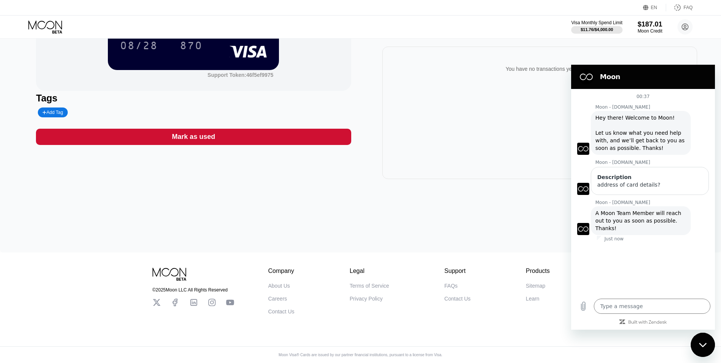
click at [399, 211] on div "$187.01 4513 6500 2076 3748 08/28 870 Support Token: 46f5ef9975 Tags Add Tag Ma…" at bounding box center [360, 90] width 721 height 324
click at [687, 7] on div "FAQ" at bounding box center [688, 7] width 9 height 5
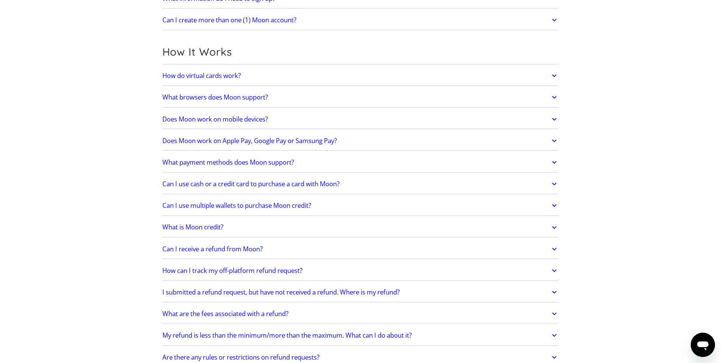
scroll to position [184, 0]
click at [319, 162] on link "What payment methods does Moon support?" at bounding box center [360, 162] width 397 height 16
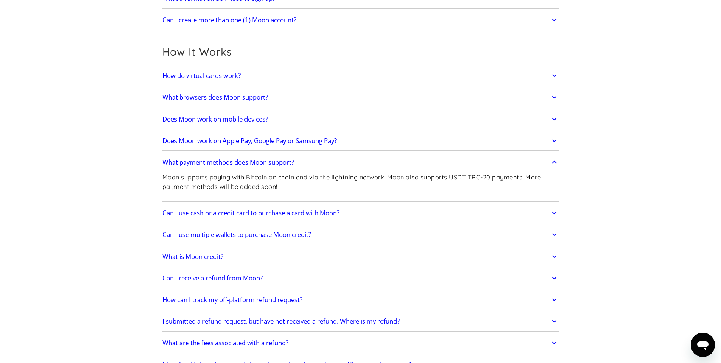
click at [319, 162] on link "What payment methods does Moon support?" at bounding box center [360, 162] width 397 height 16
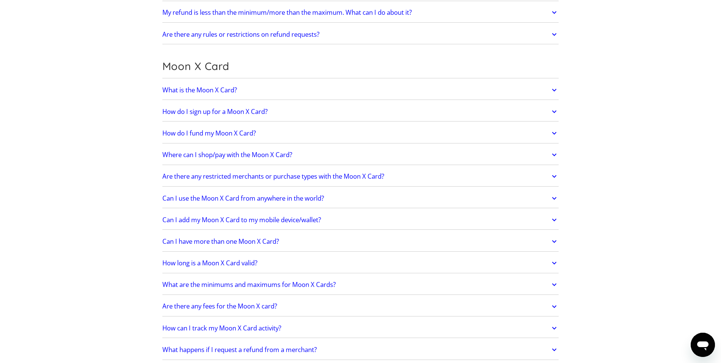
scroll to position [512, 0]
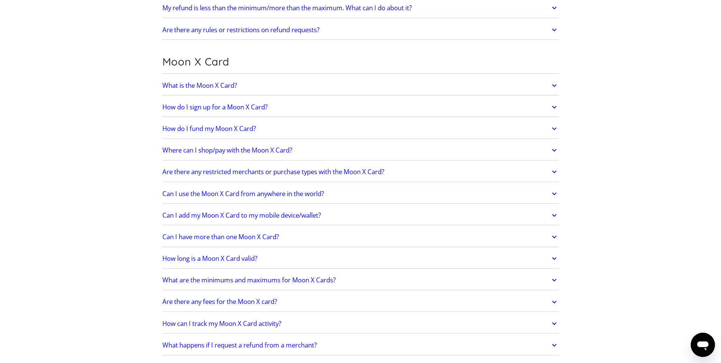
click at [294, 191] on h2 "Can I use the Moon X Card from anywhere in the world?" at bounding box center [243, 194] width 162 height 8
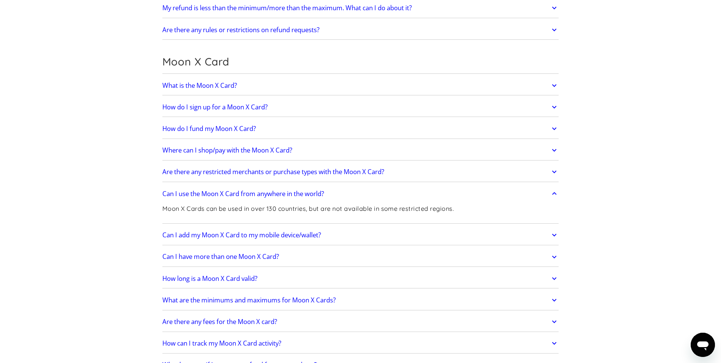
click at [293, 191] on h2 "Can I use the Moon X Card from anywhere in the world?" at bounding box center [243, 194] width 162 height 8
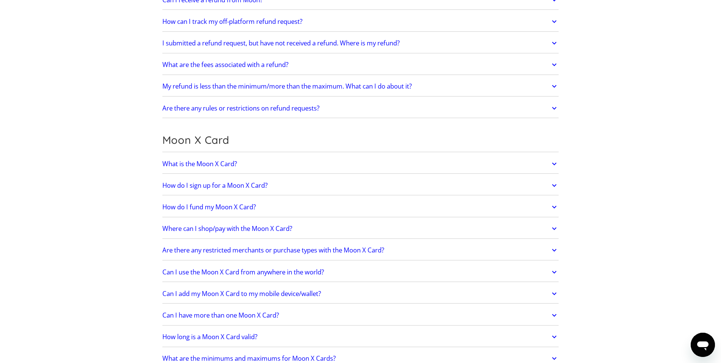
scroll to position [0, 0]
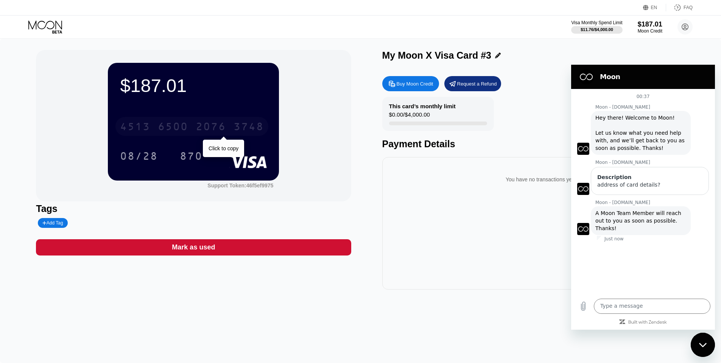
click at [232, 129] on div "[CREDIT_CARD_NUMBER]" at bounding box center [191, 126] width 153 height 19
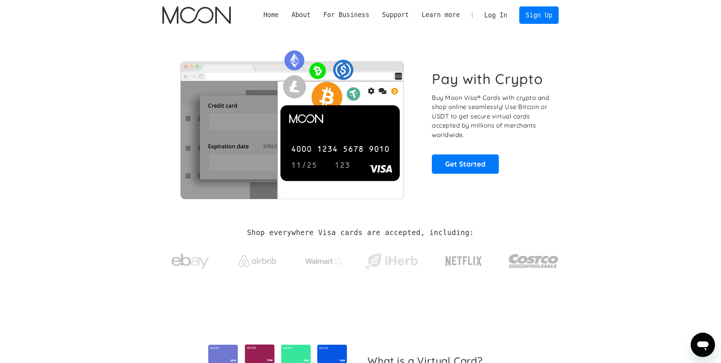
click at [487, 14] on link "Log In" at bounding box center [496, 15] width 36 height 17
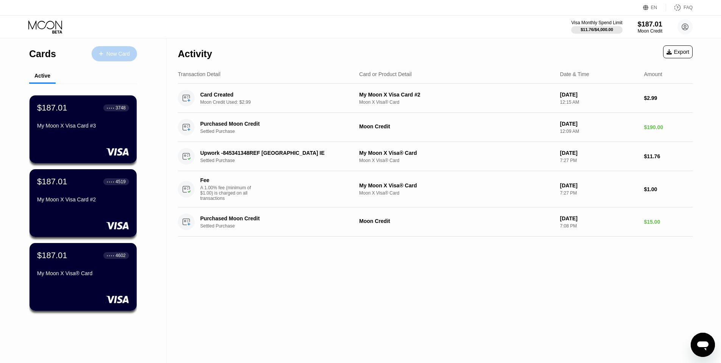
click at [114, 53] on div "New Card" at bounding box center [117, 54] width 23 height 6
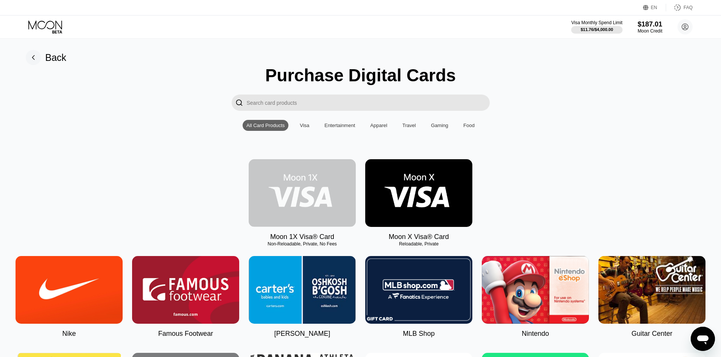
drag, startPoint x: 324, startPoint y: 199, endPoint x: 307, endPoint y: 201, distance: 17.1
click at [188, 206] on div "Moon 1X Visa® Card Non-Reloadable, Private, No Fees Moon X Visa® Card Reloadabl…" at bounding box center [361, 200] width 704 height 82
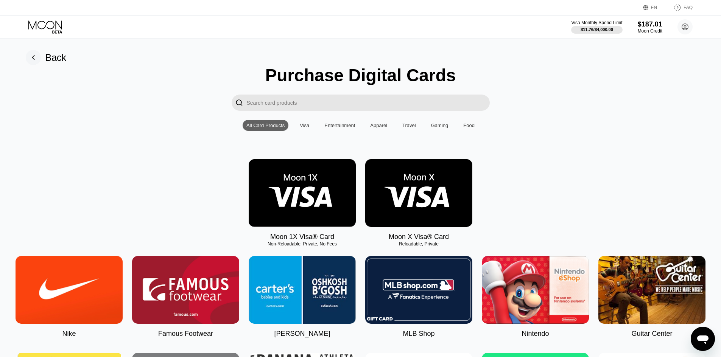
click at [454, 204] on img at bounding box center [418, 193] width 107 height 68
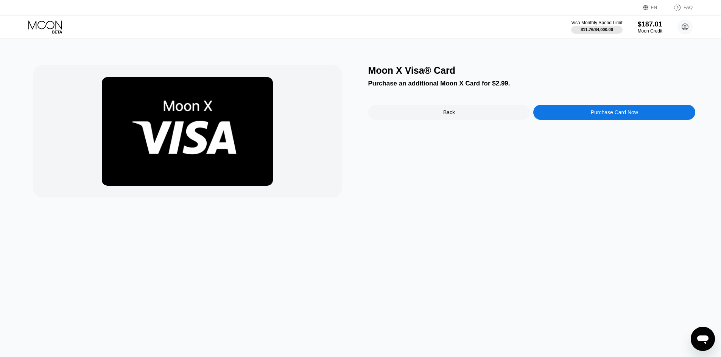
click at [588, 110] on div "Purchase Card Now" at bounding box center [614, 112] width 162 height 15
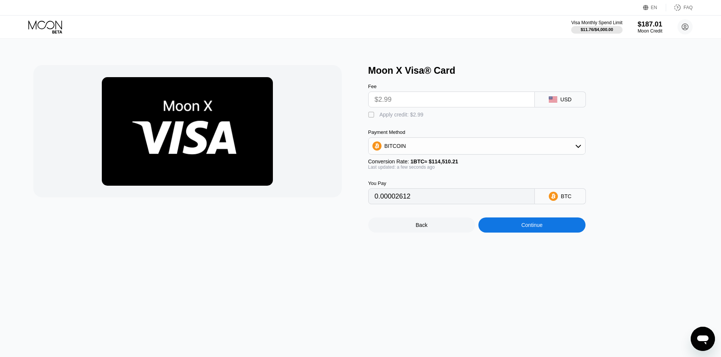
click at [399, 112] on div "Apply credit: $2.99" at bounding box center [402, 115] width 44 height 6
type input "0"
click at [528, 223] on div "Continue" at bounding box center [531, 225] width 21 height 6
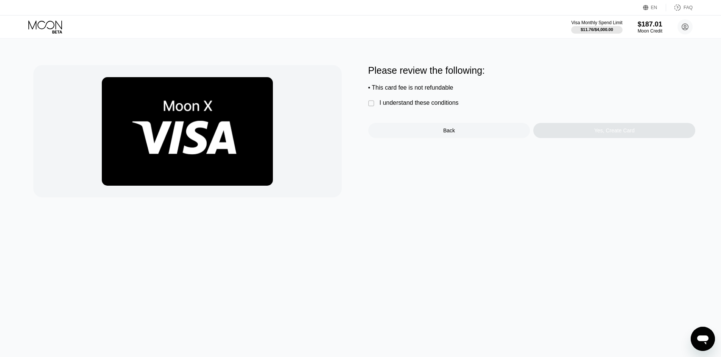
click at [418, 103] on div "I understand these conditions" at bounding box center [419, 103] width 79 height 7
click at [598, 127] on div "Yes, Create Card" at bounding box center [614, 130] width 162 height 15
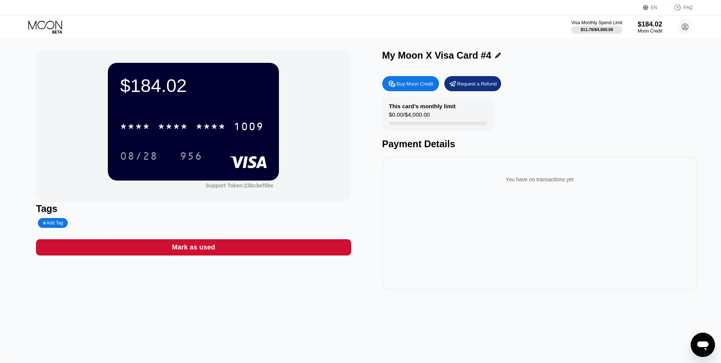
click at [699, 345] on icon "Open messaging window" at bounding box center [702, 345] width 11 height 9
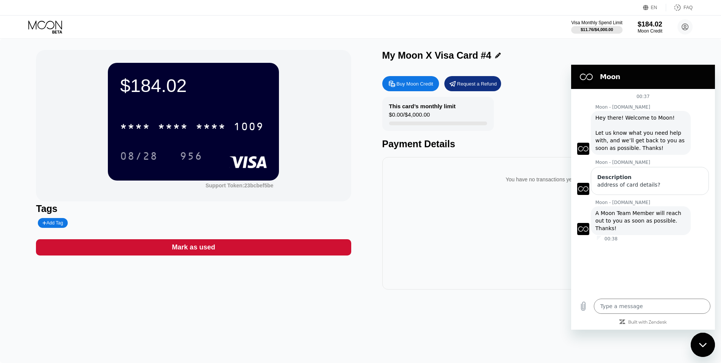
click at [690, 79] on h2 "Moon" at bounding box center [653, 76] width 107 height 9
click at [606, 50] on div "My Moon X Visa Card #4" at bounding box center [539, 55] width 315 height 11
drag, startPoint x: 697, startPoint y: 345, endPoint x: 1309, endPoint y: 645, distance: 681.5
click at [697, 345] on div "Close messaging window" at bounding box center [703, 344] width 23 height 23
type textarea "x"
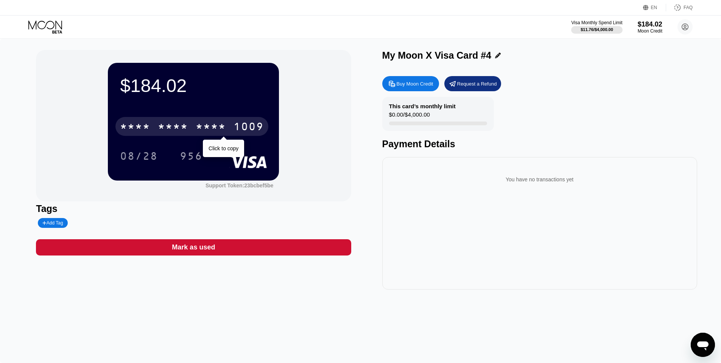
click at [207, 129] on div "* * * *" at bounding box center [211, 127] width 30 height 12
click at [181, 123] on div "6500" at bounding box center [173, 127] width 30 height 12
